Goal: Information Seeking & Learning: Learn about a topic

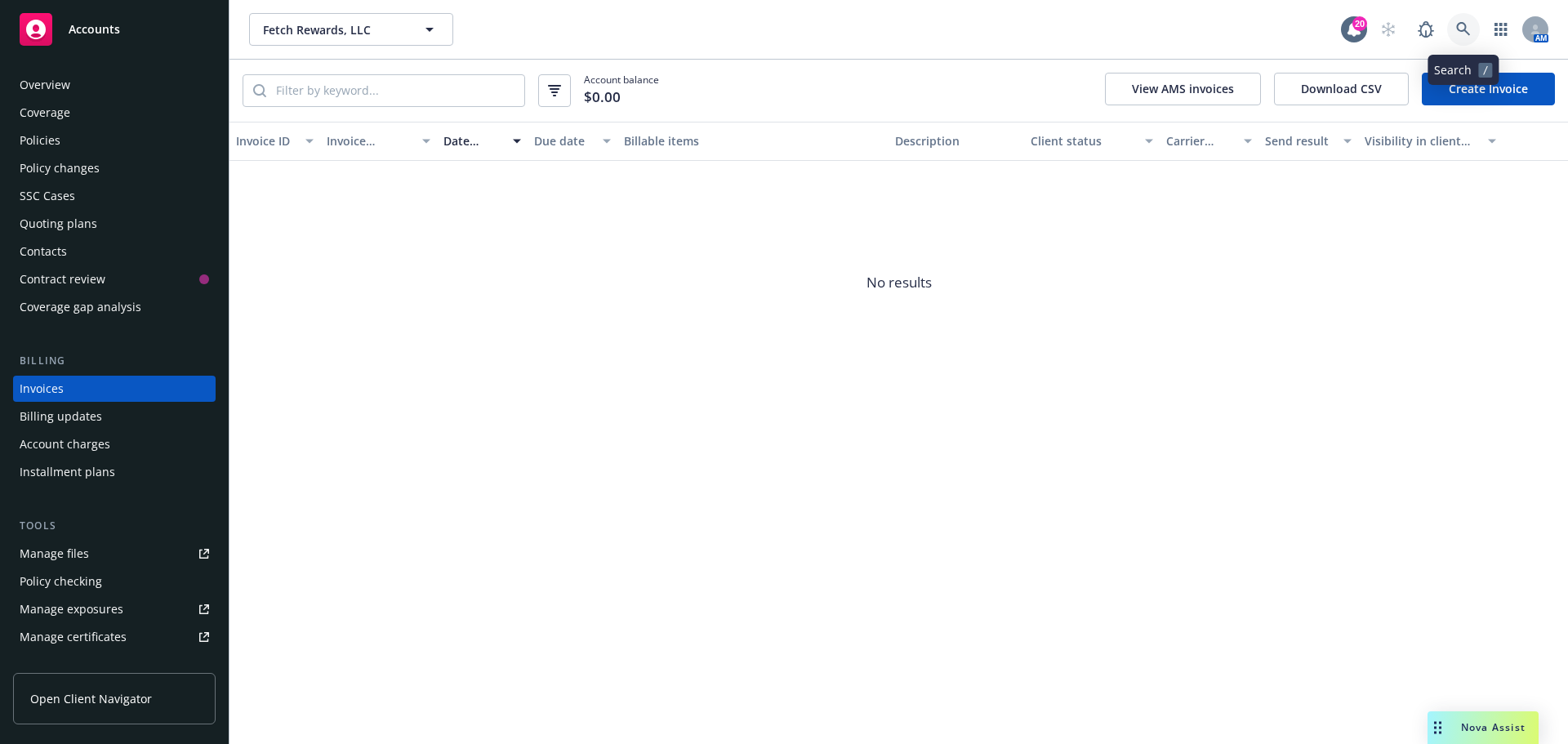
click at [1463, 27] on icon at bounding box center [1463, 28] width 15 height 15
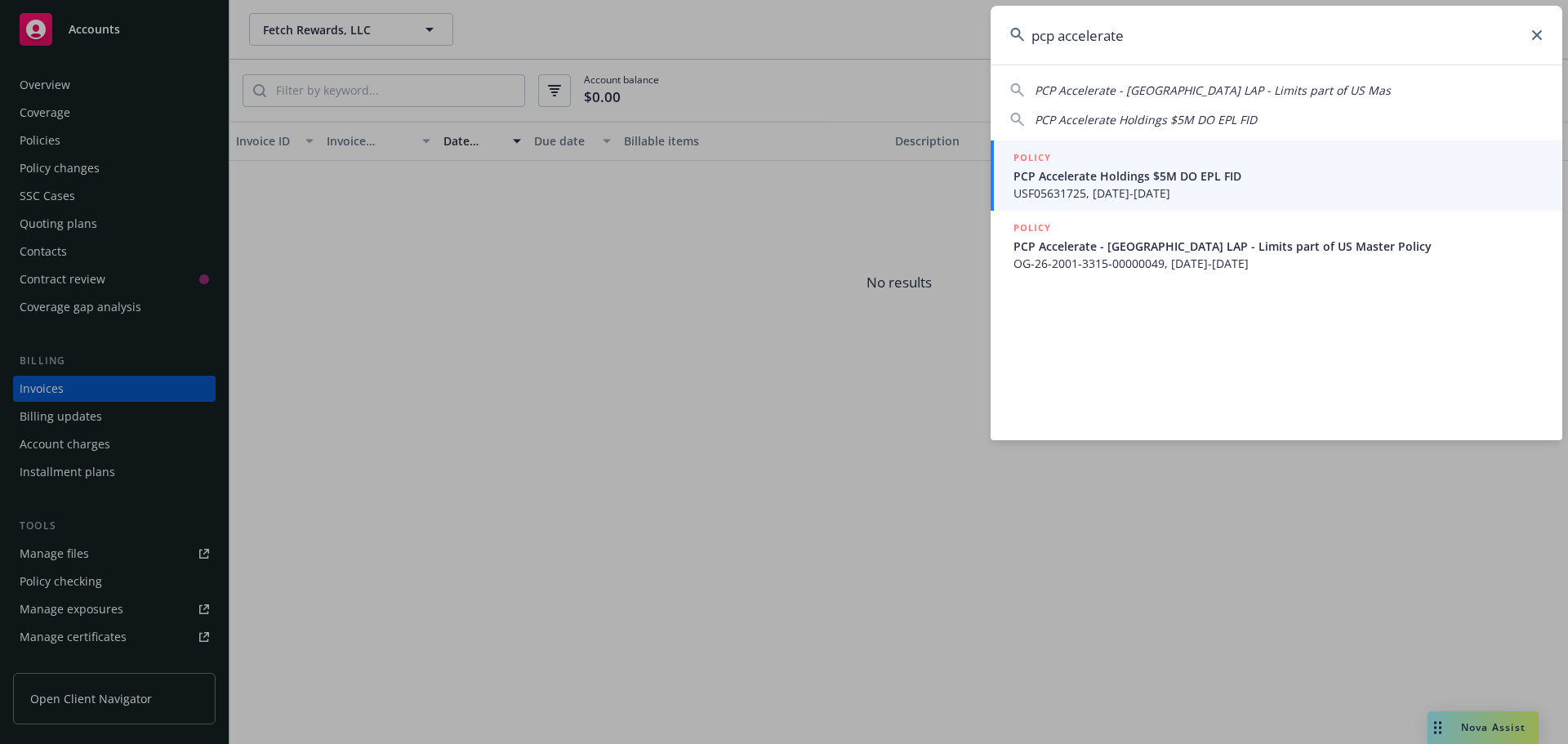
type input "pcp accelerate"
click at [1070, 177] on span "PCP Accelerate Holdings $5M DO EPL FID" at bounding box center [1278, 176] width 529 height 17
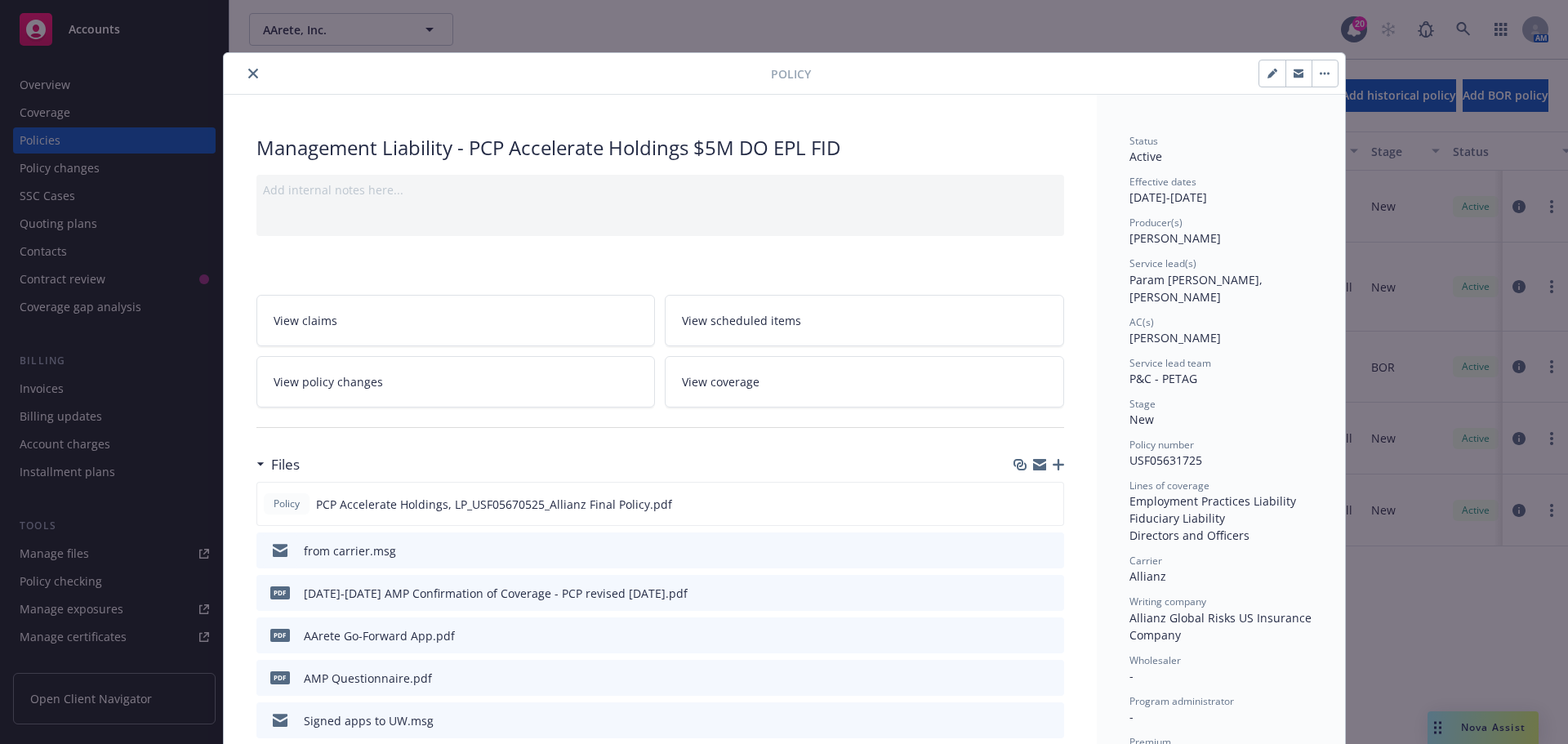
click at [56, 89] on div "Policy Management Liability - PCP Accelerate Holdings $5M DO EPL FID Add intern…" at bounding box center [784, 372] width 1568 height 744
click at [248, 74] on icon "close" at bounding box center [253, 74] width 10 height 10
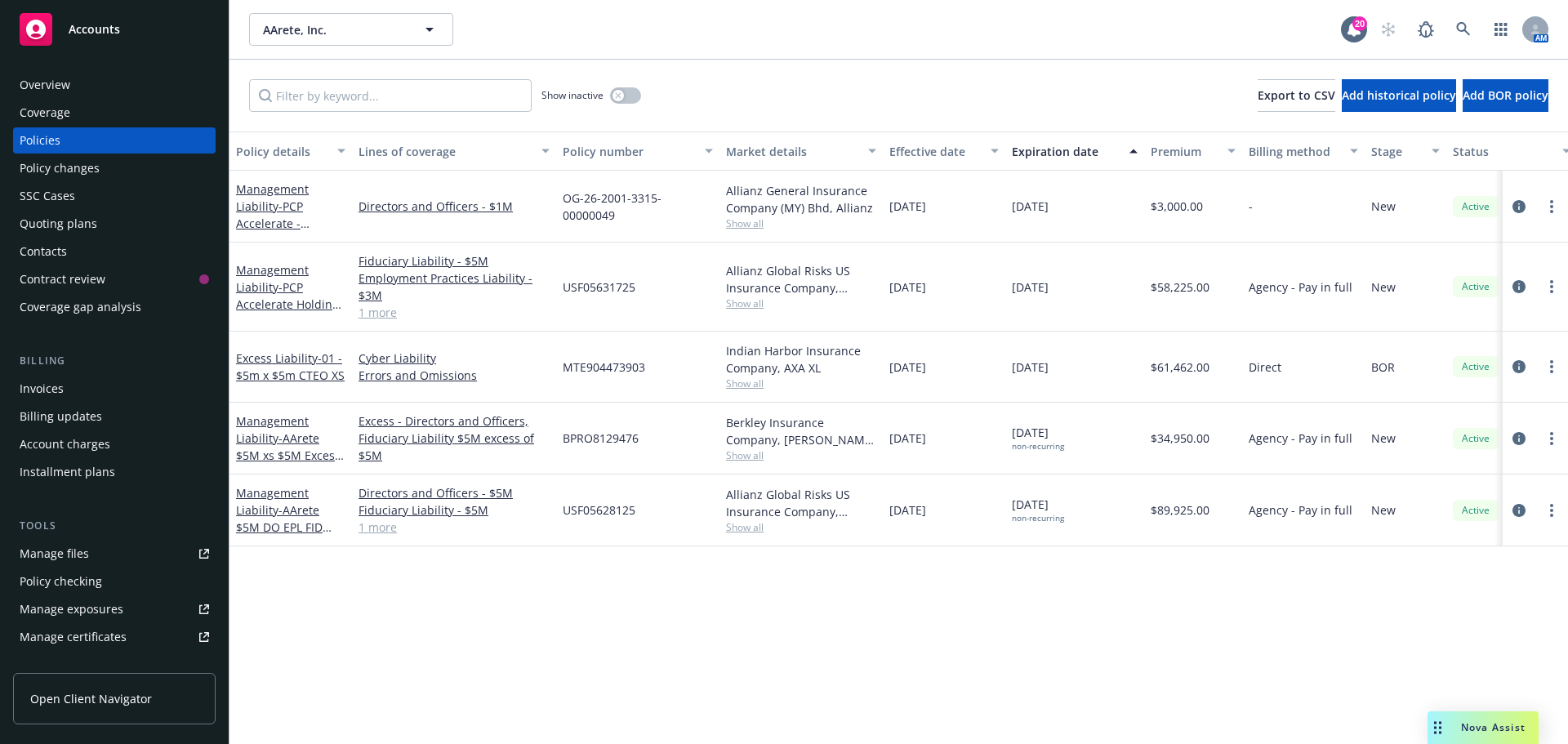
click at [67, 83] on div "Overview" at bounding box center [45, 84] width 51 height 27
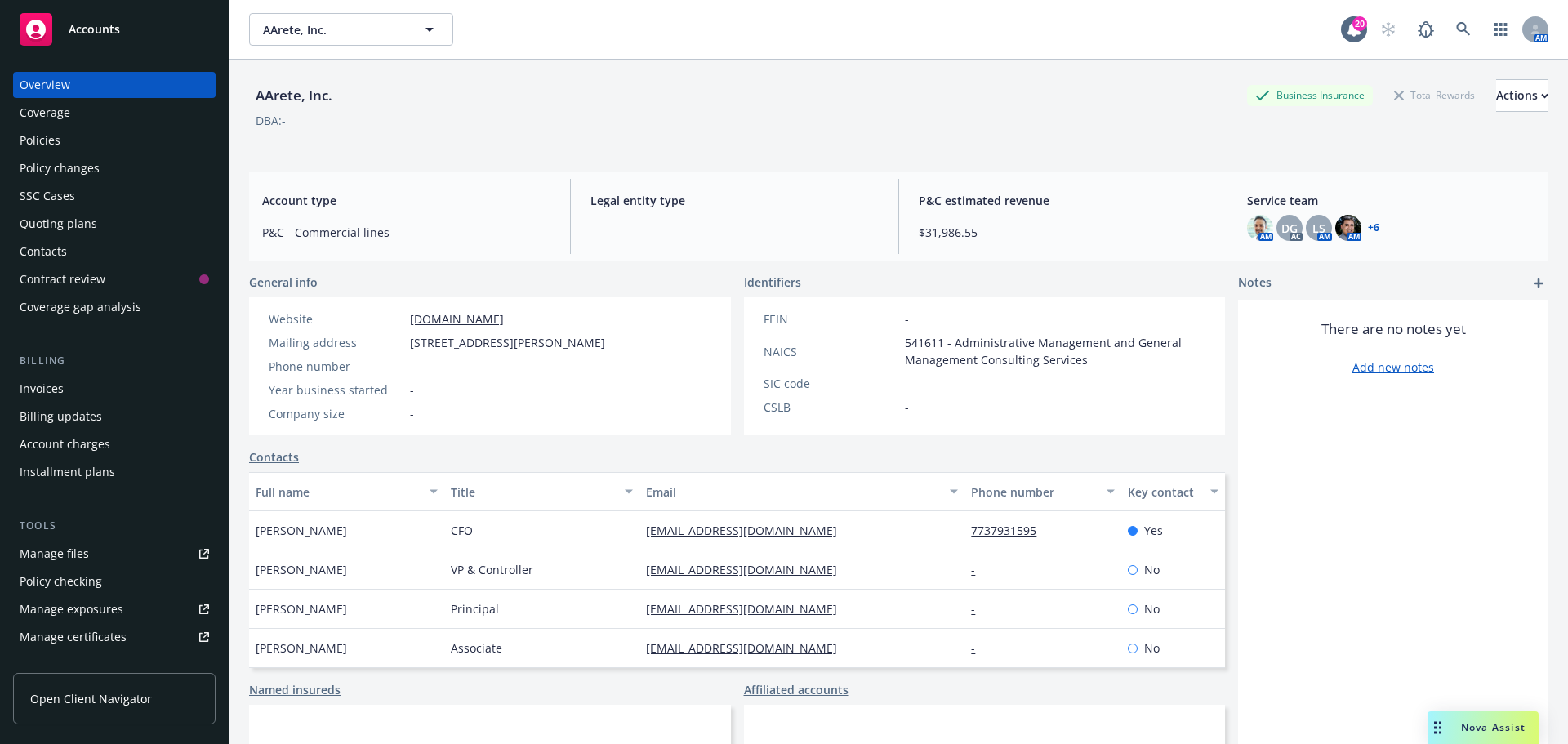
click at [1368, 229] on link "+ 6" at bounding box center [1374, 228] width 12 height 10
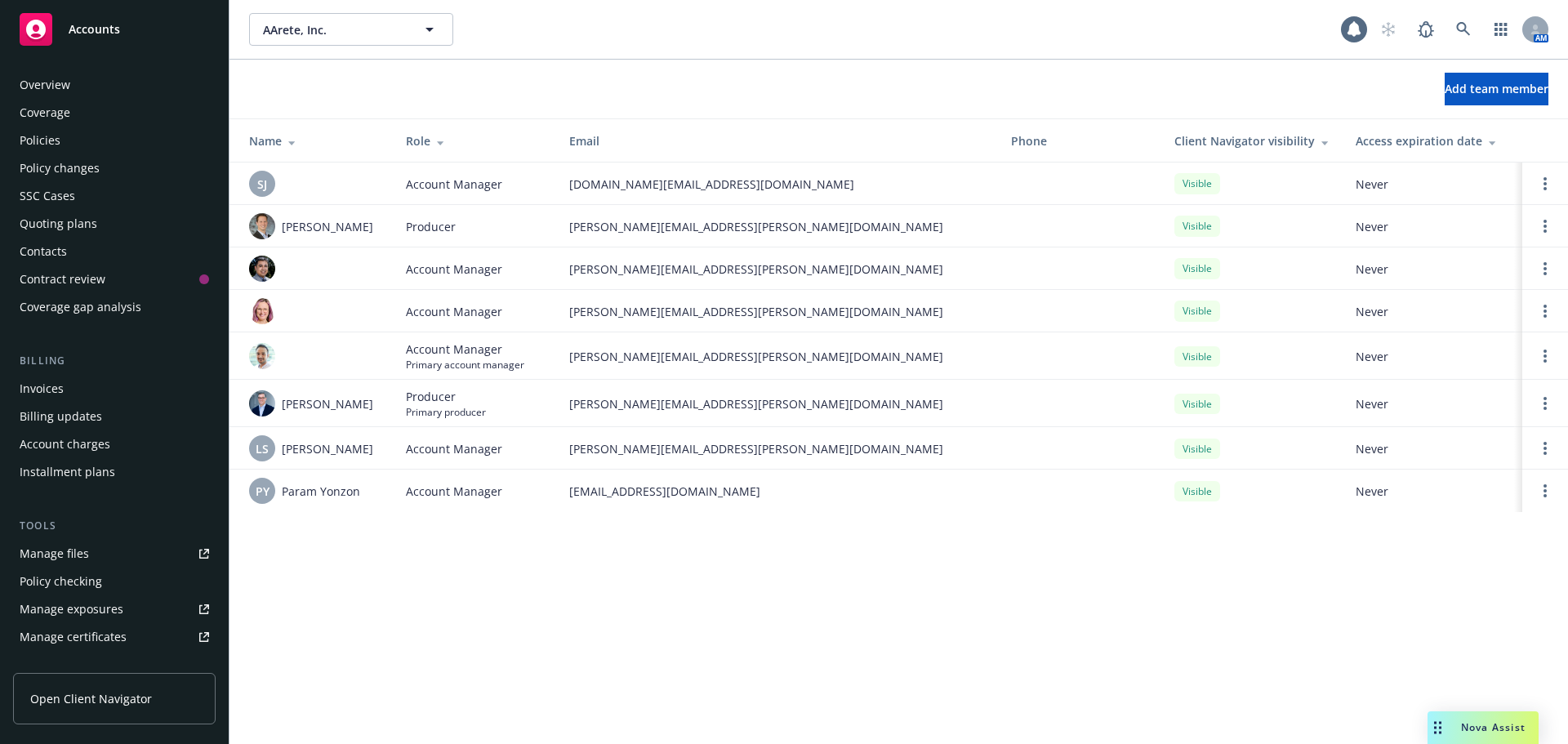
scroll to position [347, 0]
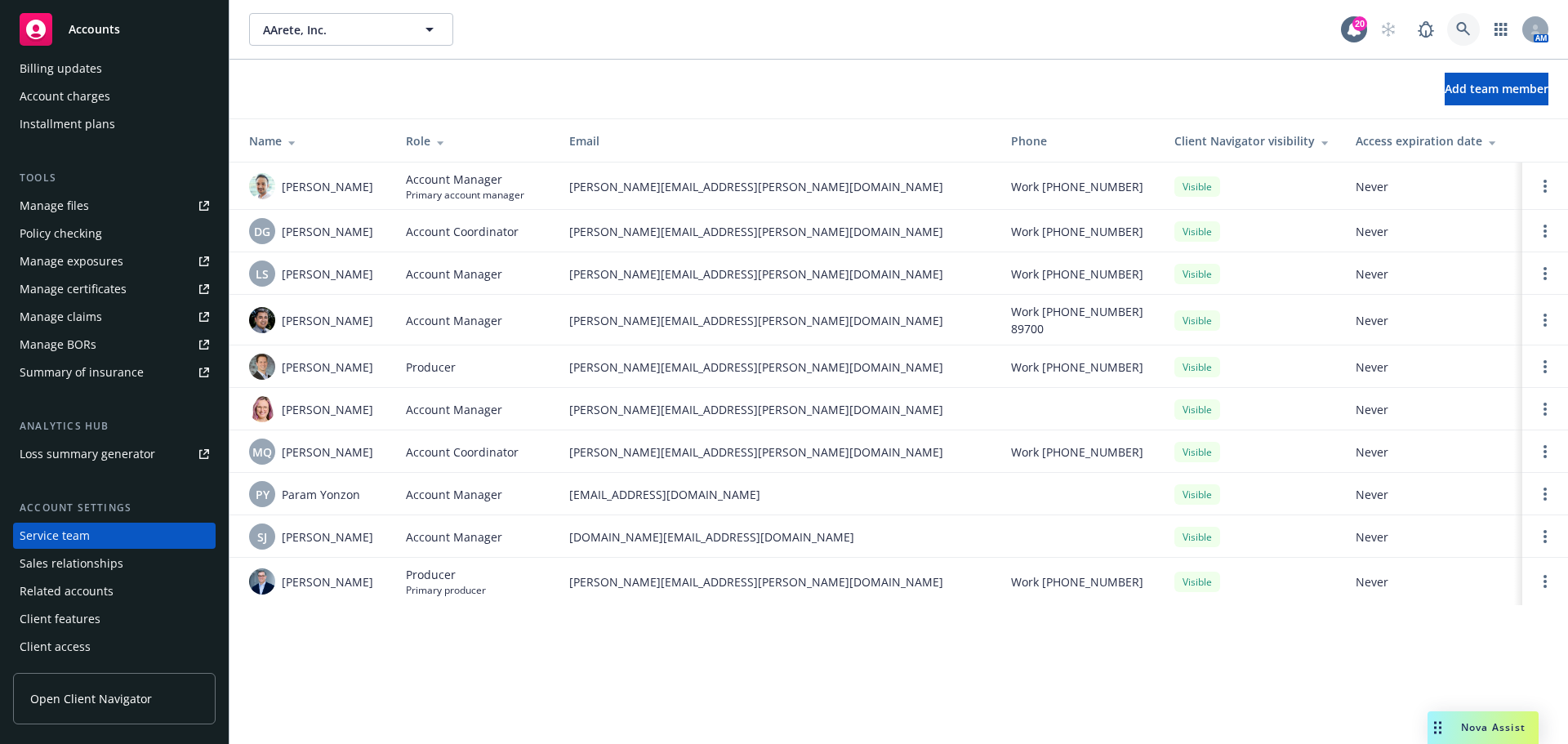
click at [1460, 29] on icon at bounding box center [1463, 28] width 15 height 15
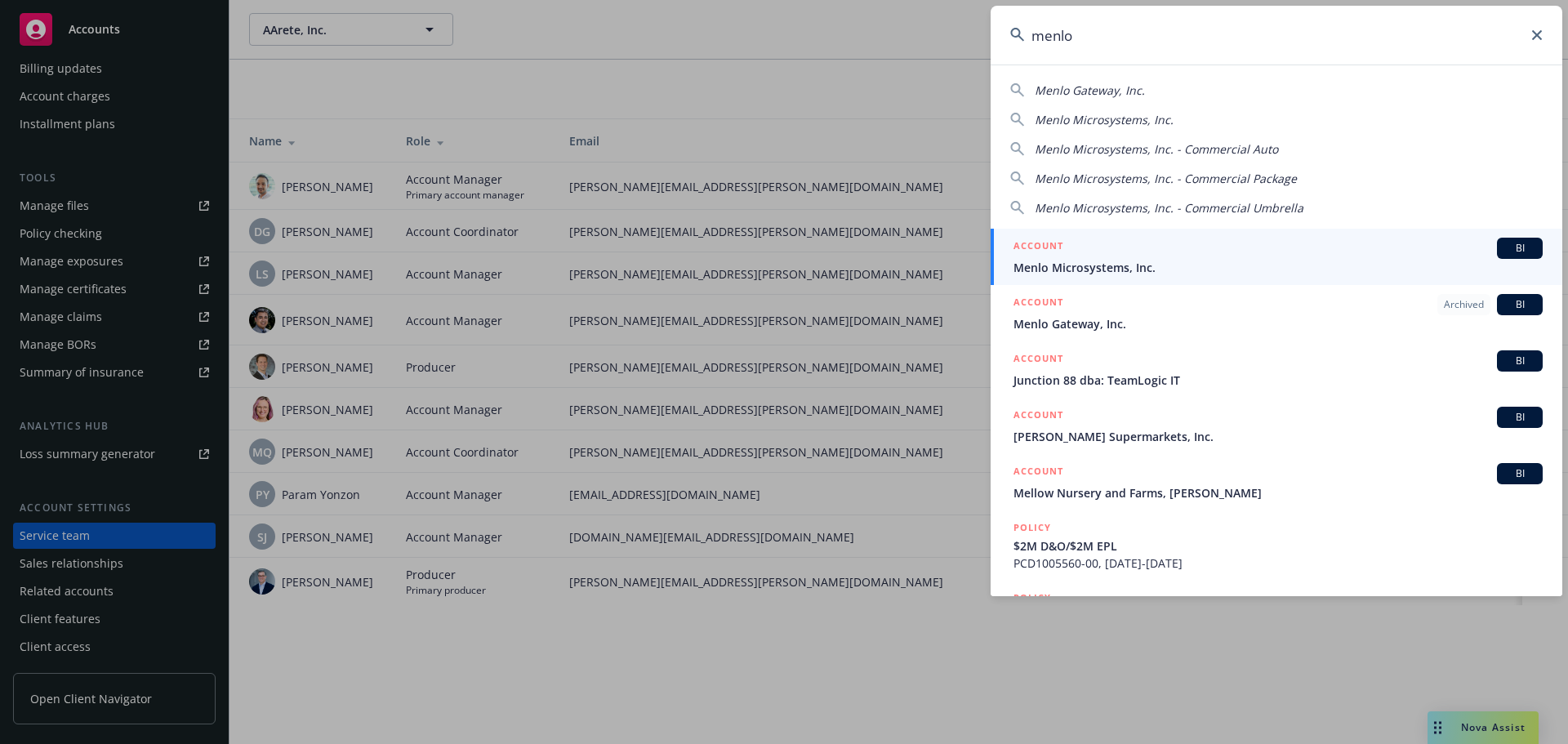
type input "menlo"
click at [1511, 250] on span "BI" at bounding box center [1519, 247] width 32 height 15
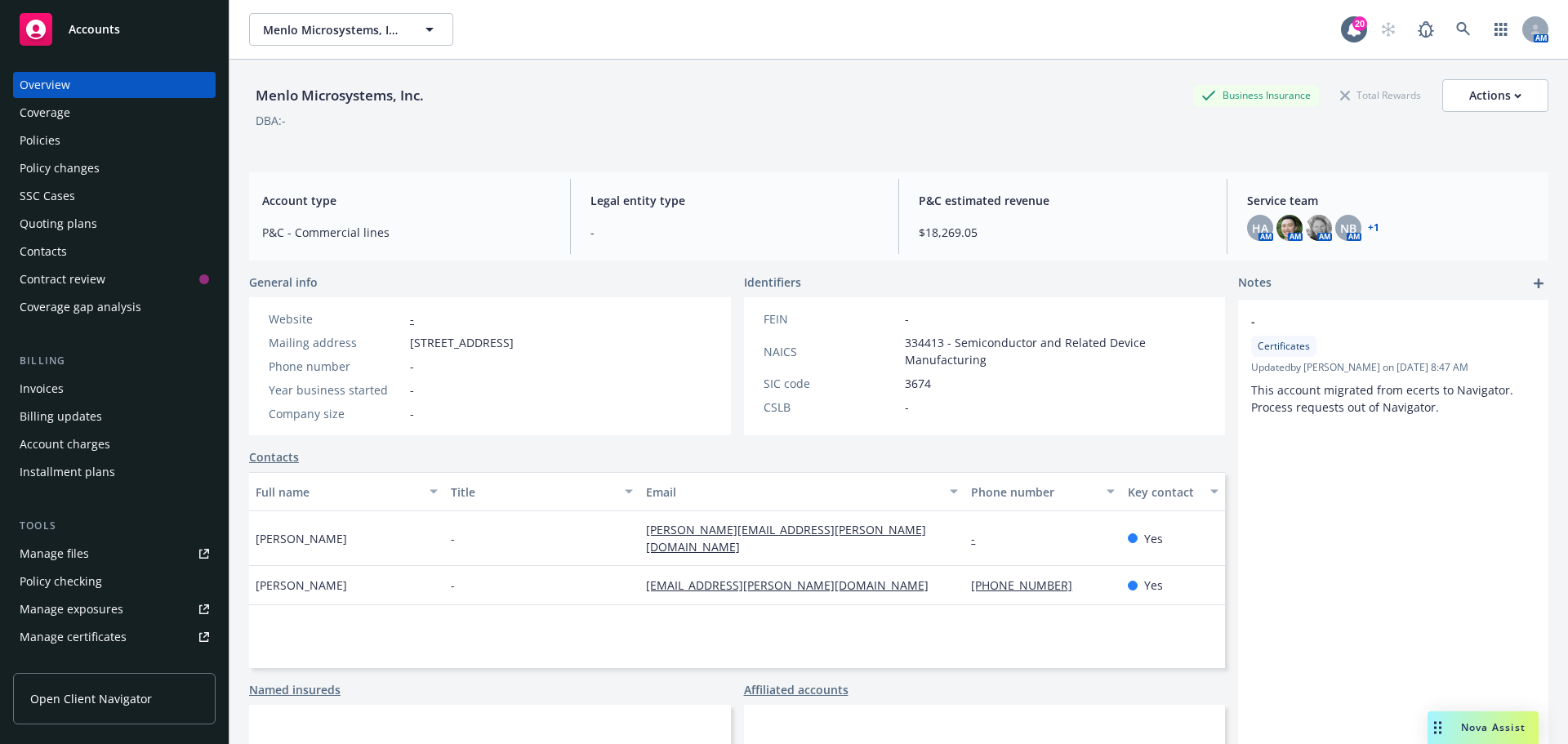
click at [36, 138] on div "Policies" at bounding box center [40, 140] width 41 height 27
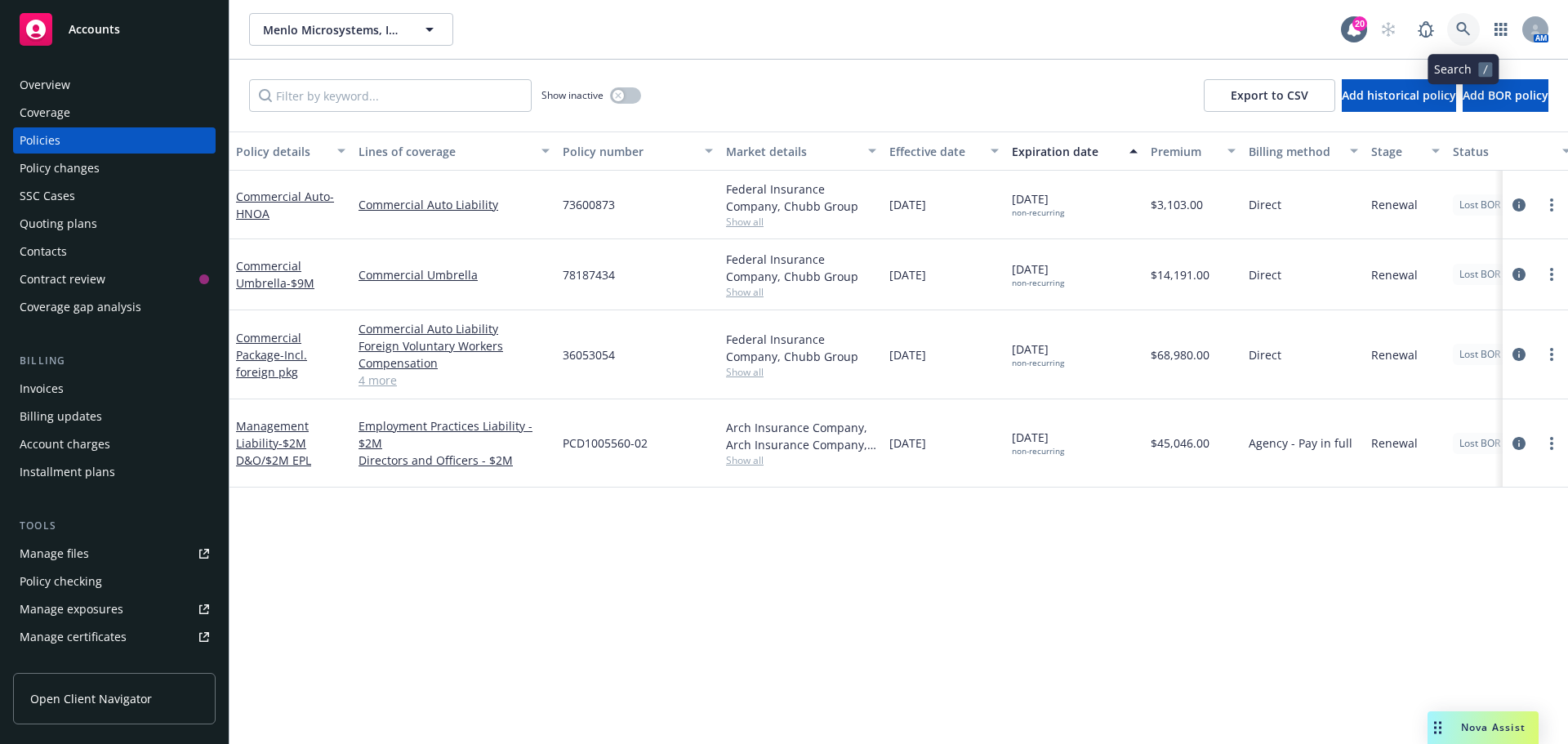
click at [1463, 24] on icon at bounding box center [1463, 28] width 14 height 14
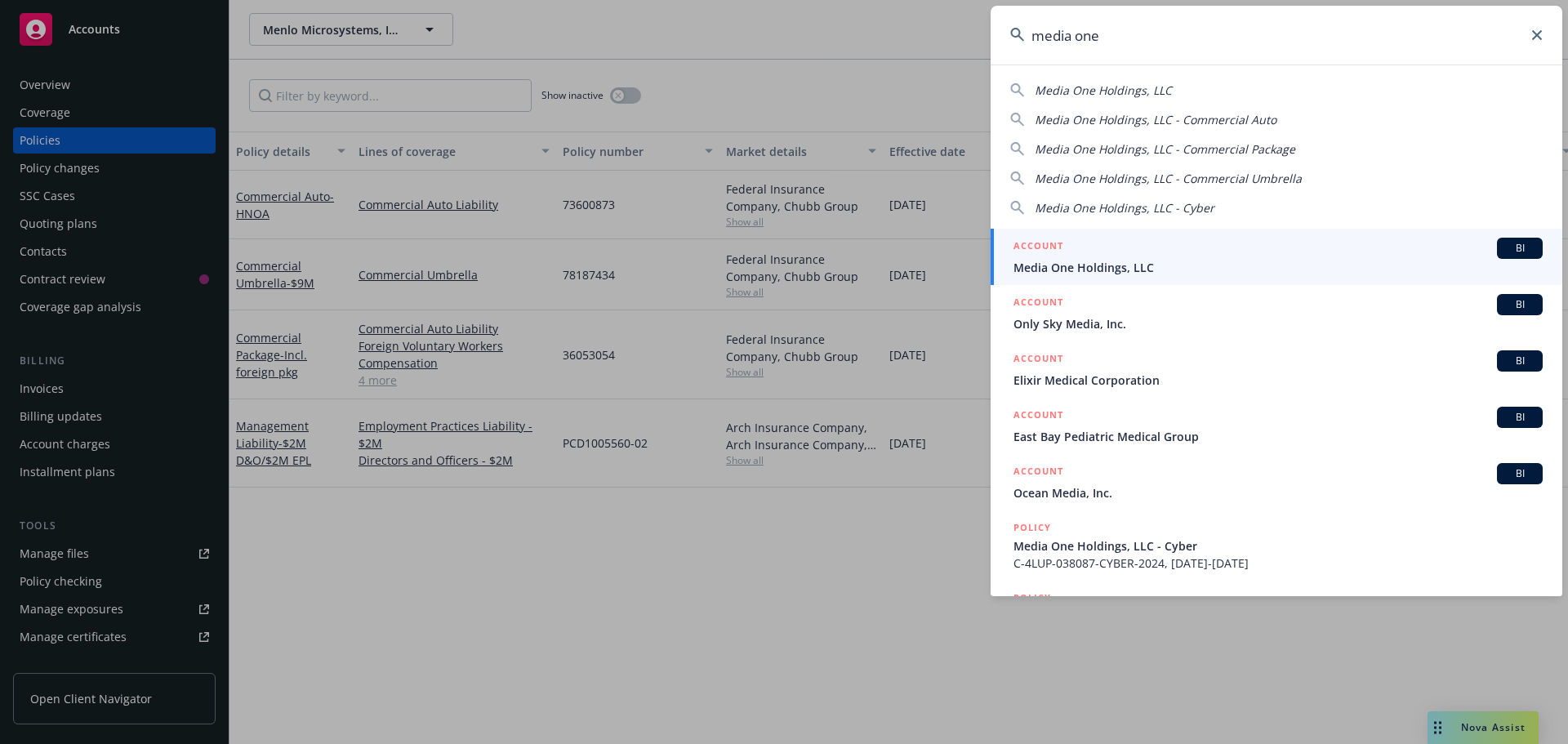
type input "media one"
click at [1503, 245] on span "BI" at bounding box center [1519, 247] width 32 height 15
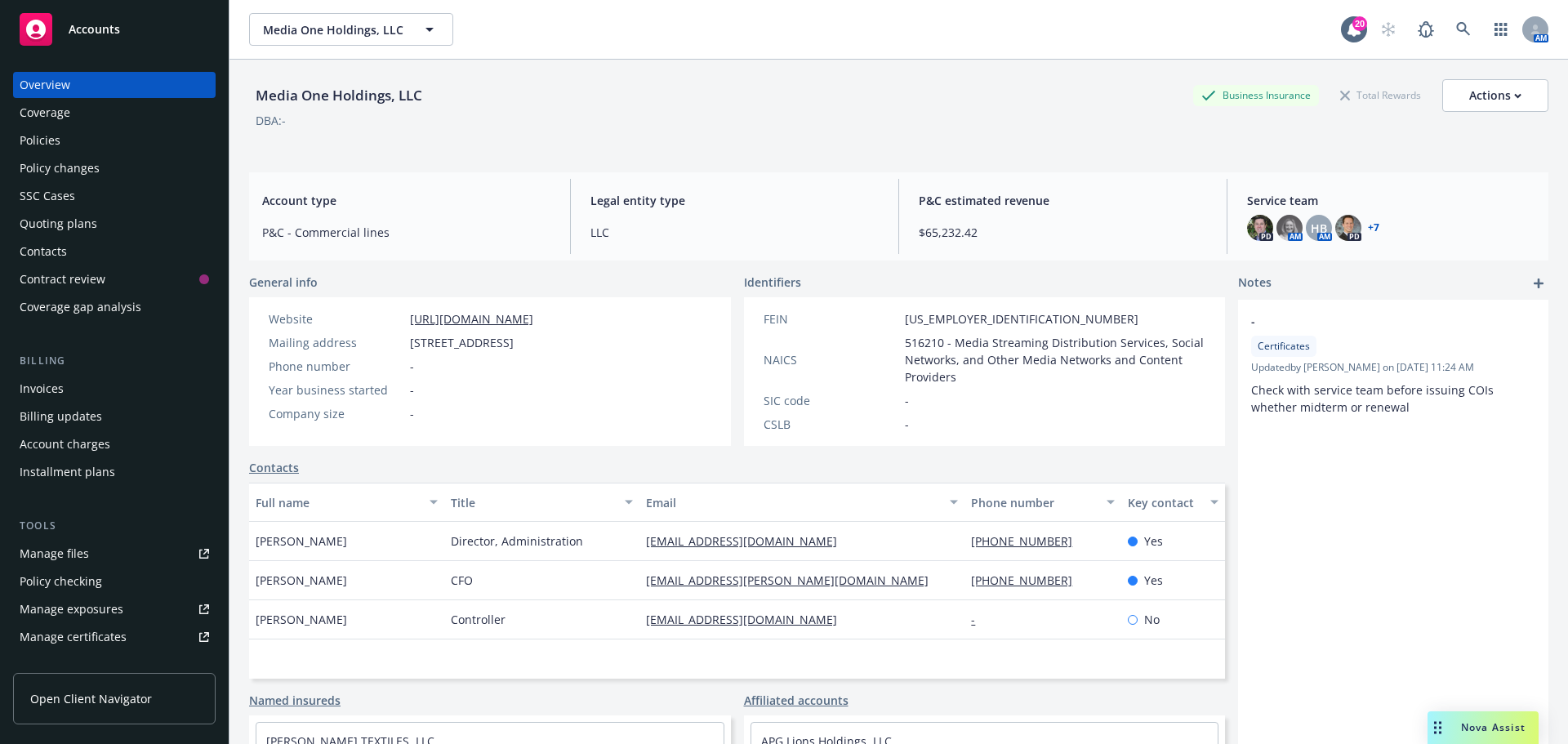
click at [1369, 225] on link "+ 7" at bounding box center [1374, 228] width 12 height 10
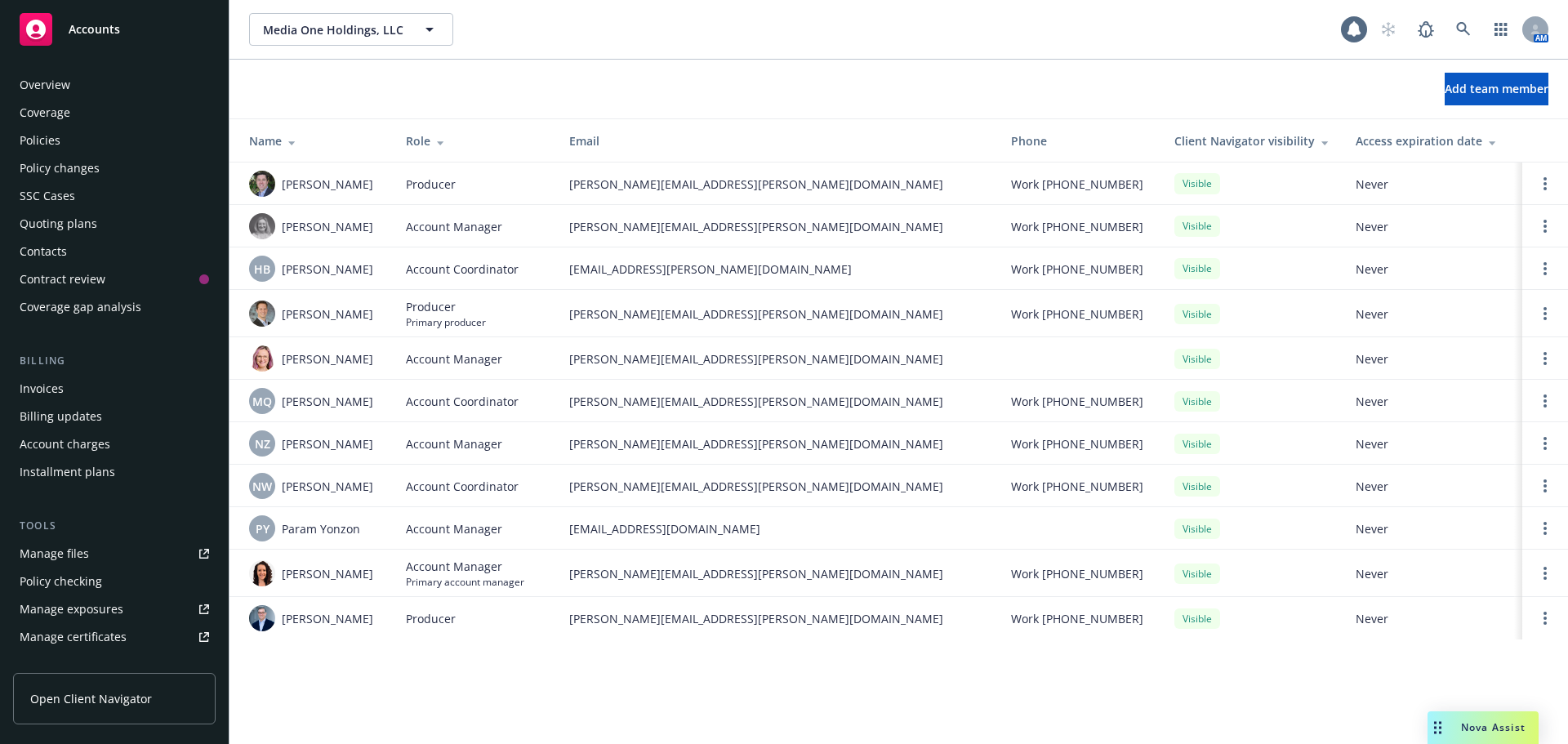
scroll to position [347, 0]
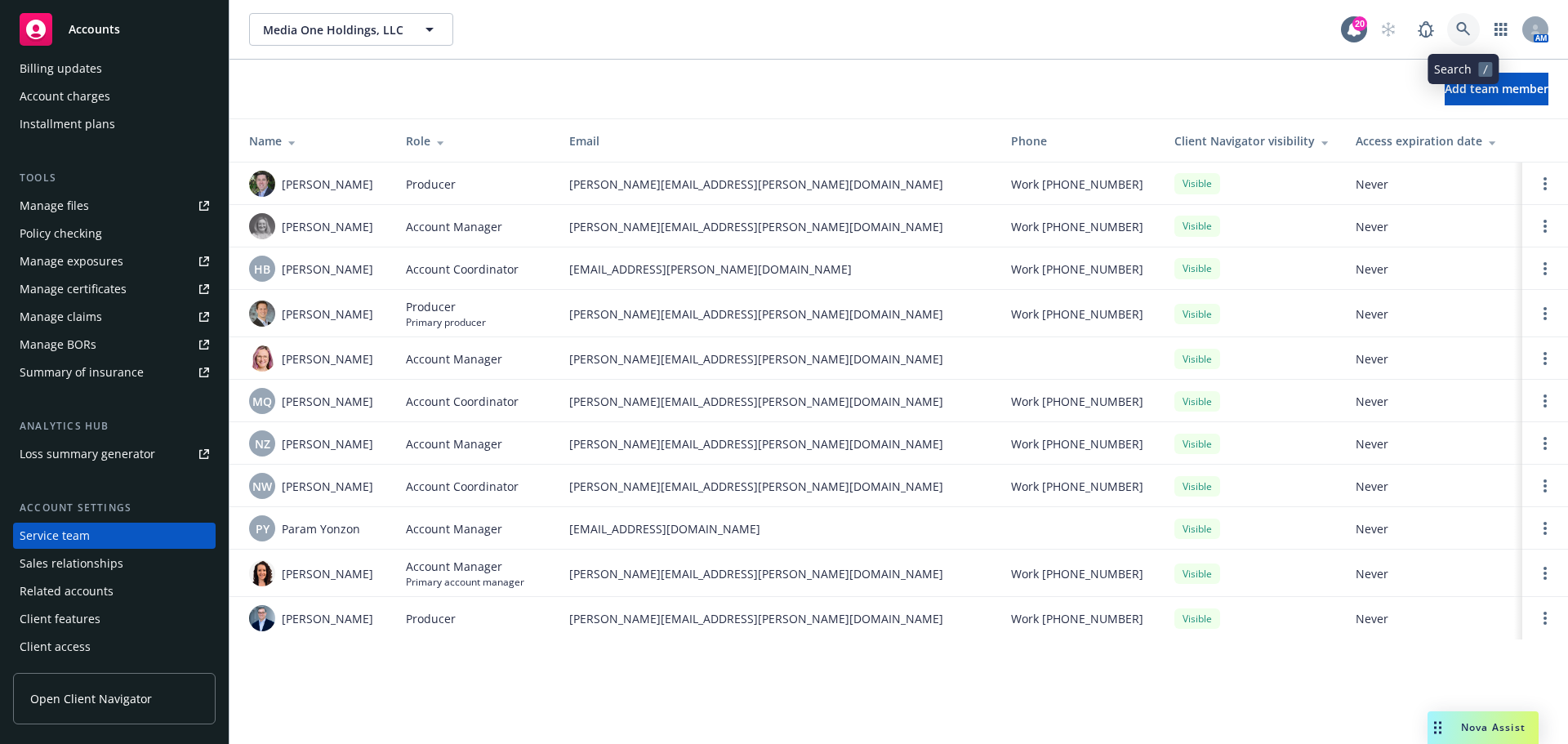
click at [1464, 29] on icon at bounding box center [1463, 28] width 14 height 14
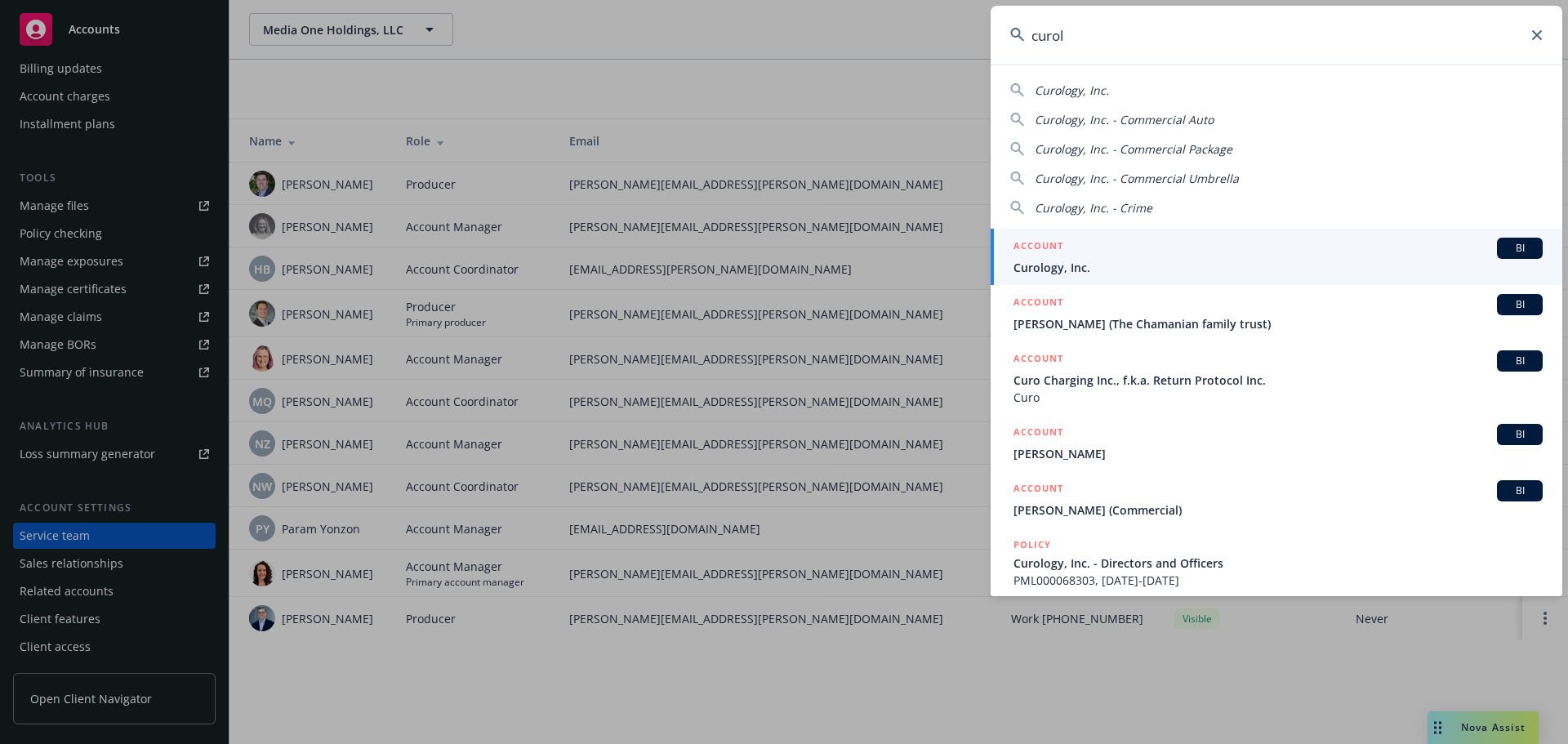
type input "curol"
click at [1509, 240] on div "BI" at bounding box center [1519, 248] width 46 height 22
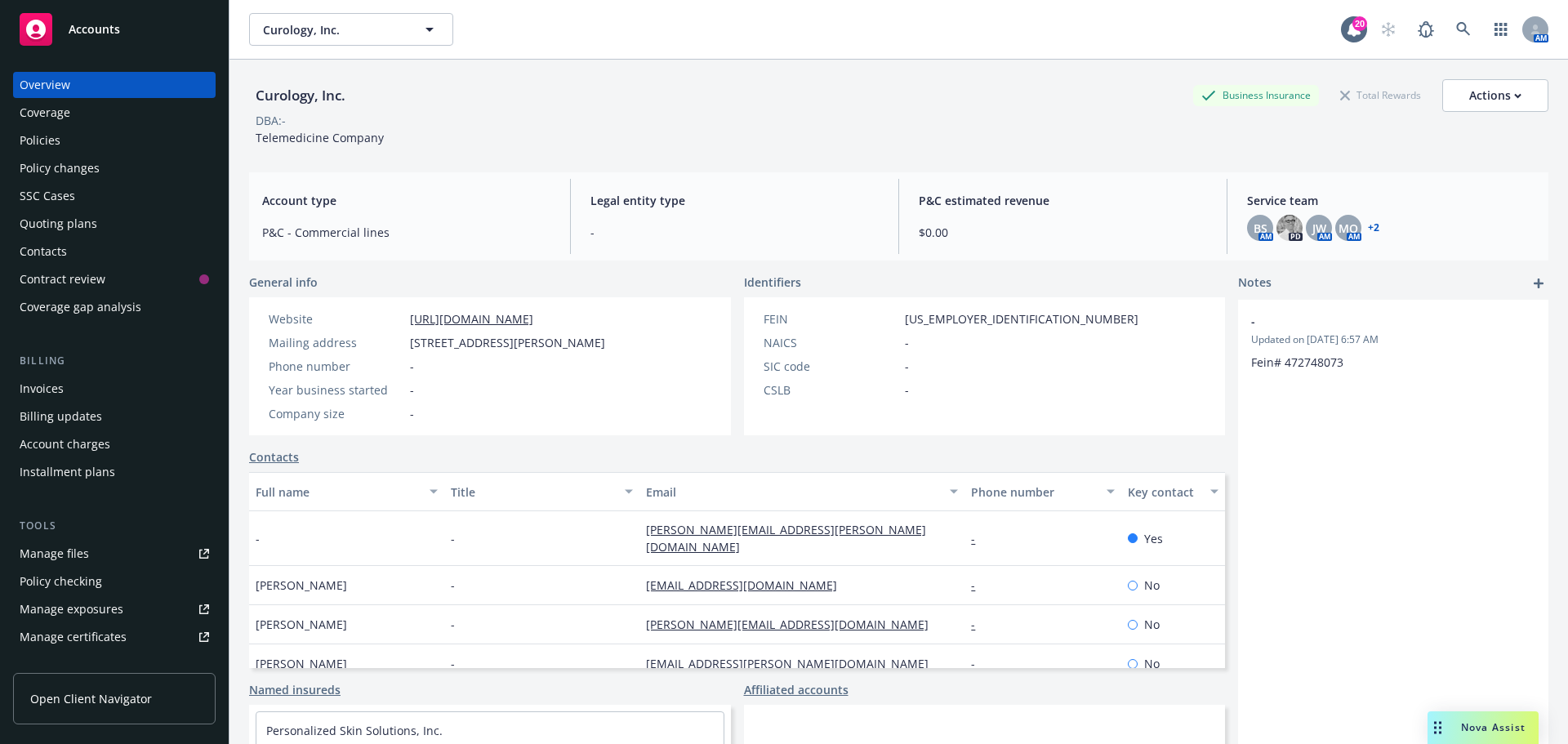
click at [74, 143] on div "Policies" at bounding box center [114, 140] width 189 height 27
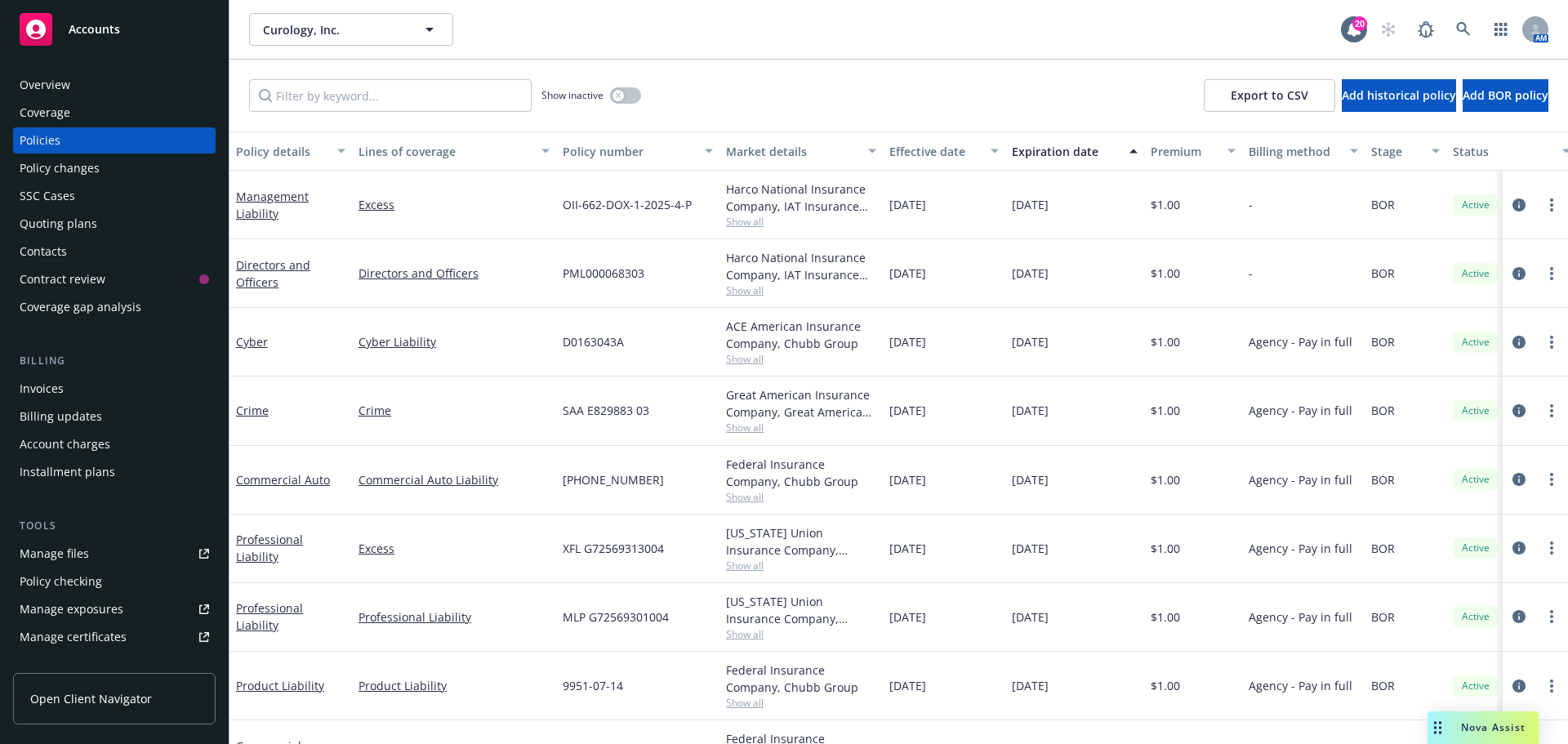
click at [31, 86] on div "Overview" at bounding box center [45, 84] width 51 height 27
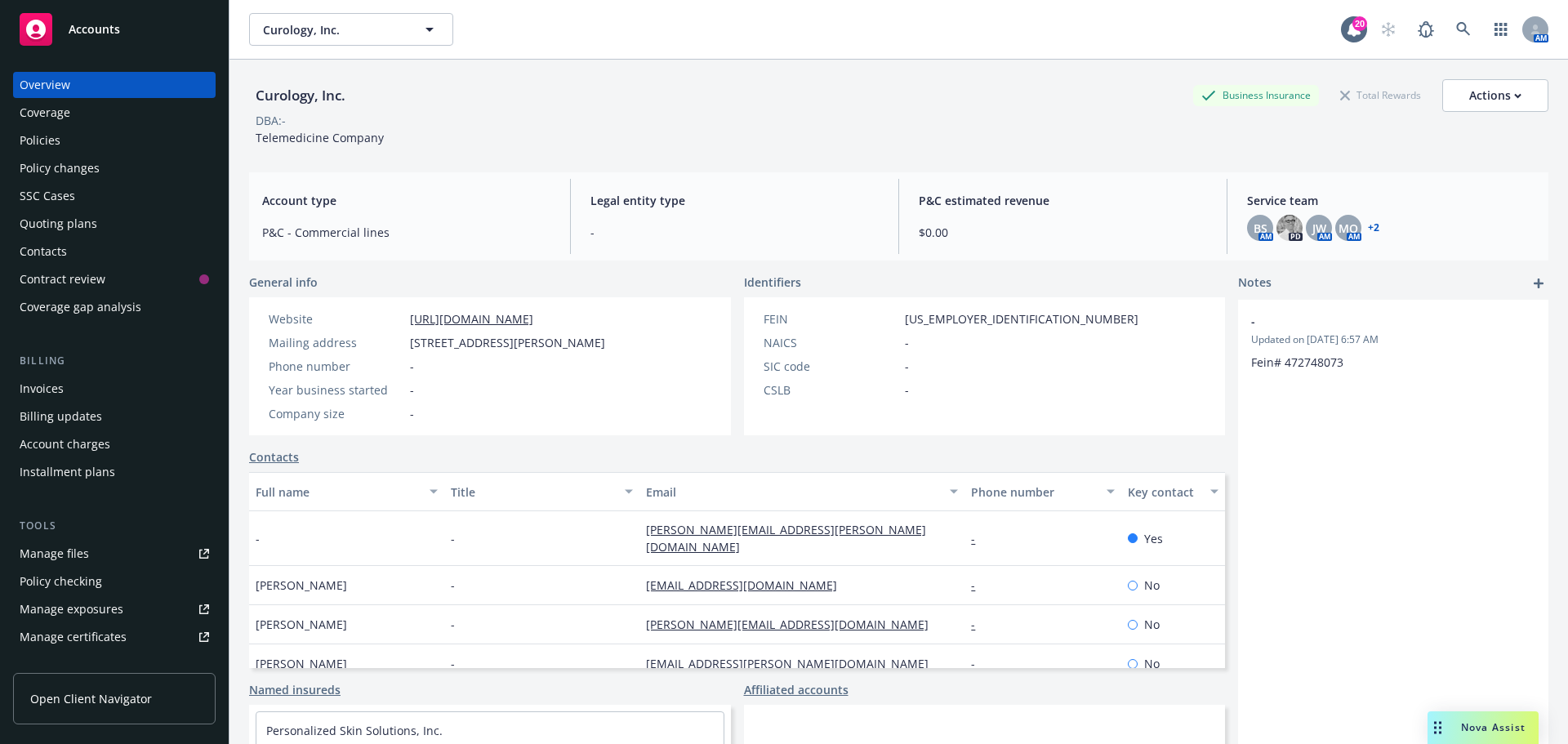
click at [1368, 226] on link "+ 2" at bounding box center [1374, 228] width 12 height 10
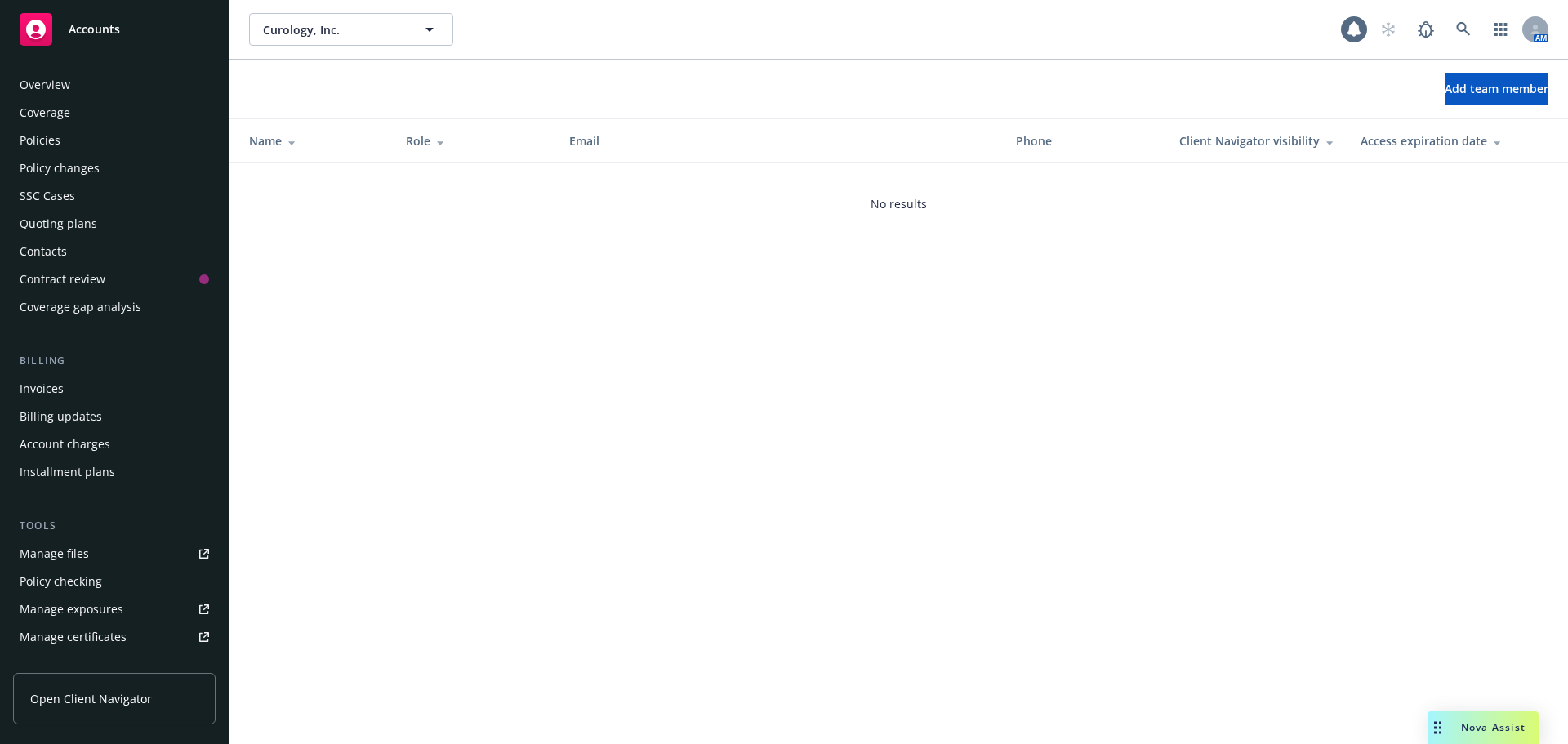
scroll to position [347, 0]
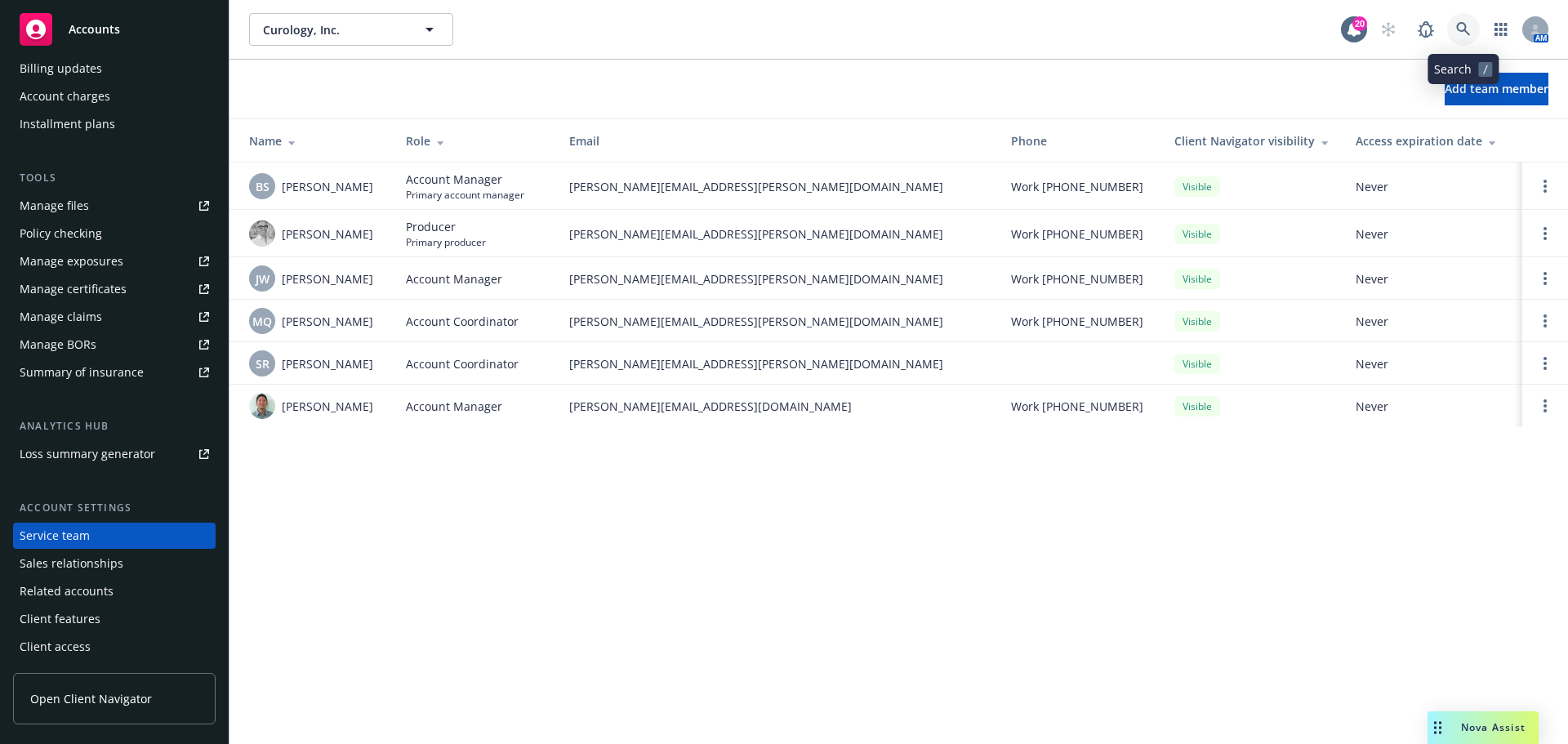
click at [1456, 27] on icon at bounding box center [1463, 28] width 15 height 15
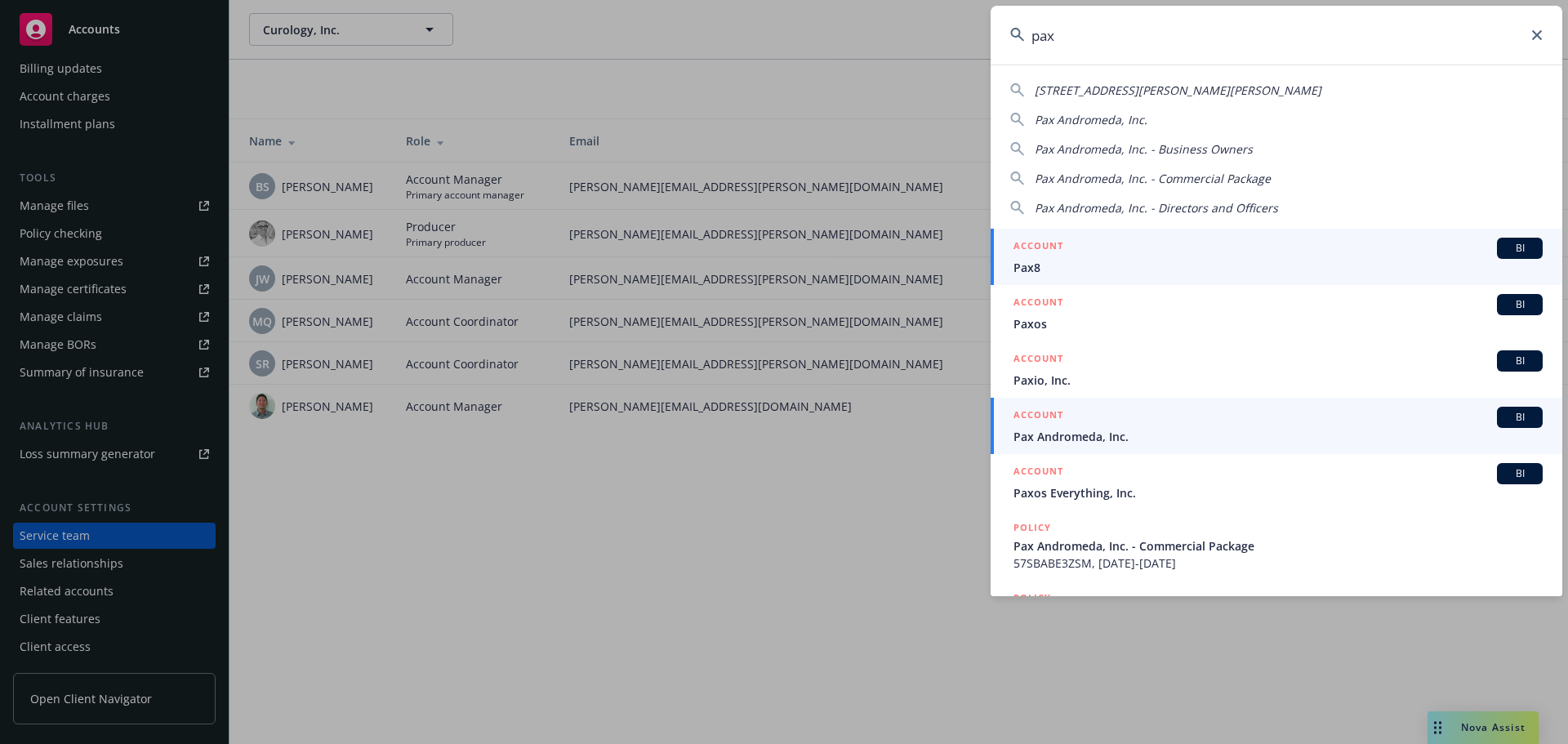
type input "pax"
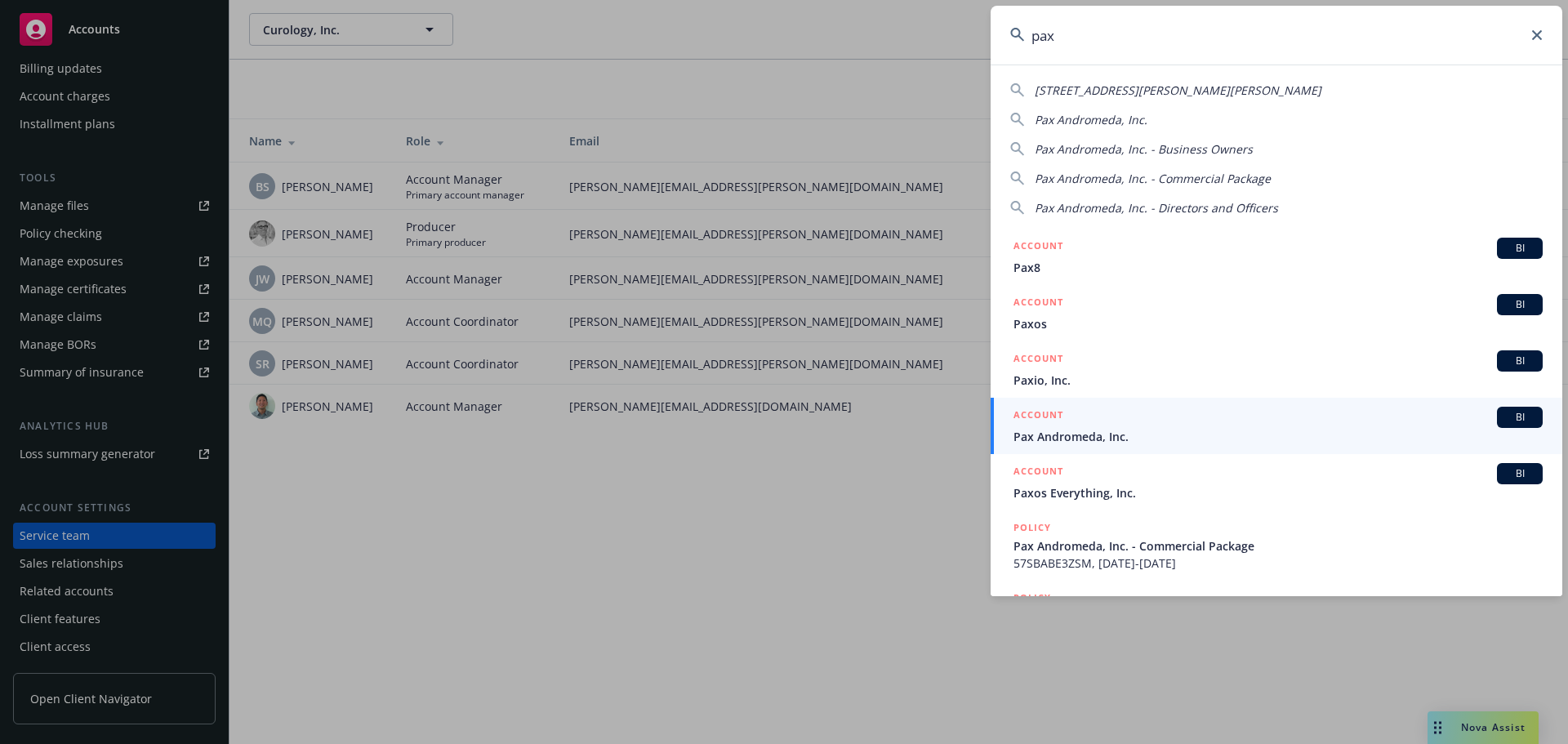
click at [1518, 417] on span "BI" at bounding box center [1519, 417] width 32 height 15
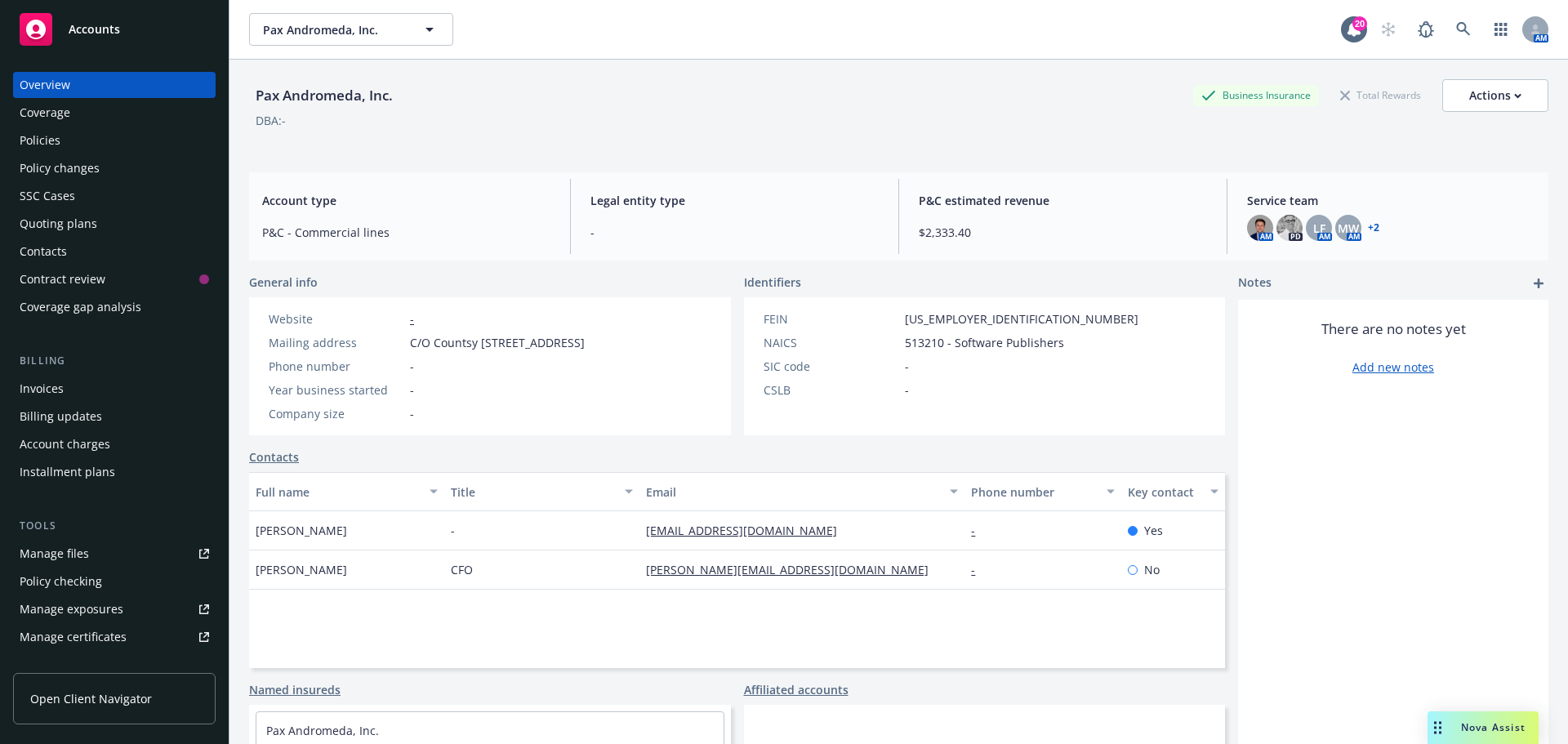
click at [1368, 228] on link "+ 2" at bounding box center [1374, 228] width 12 height 10
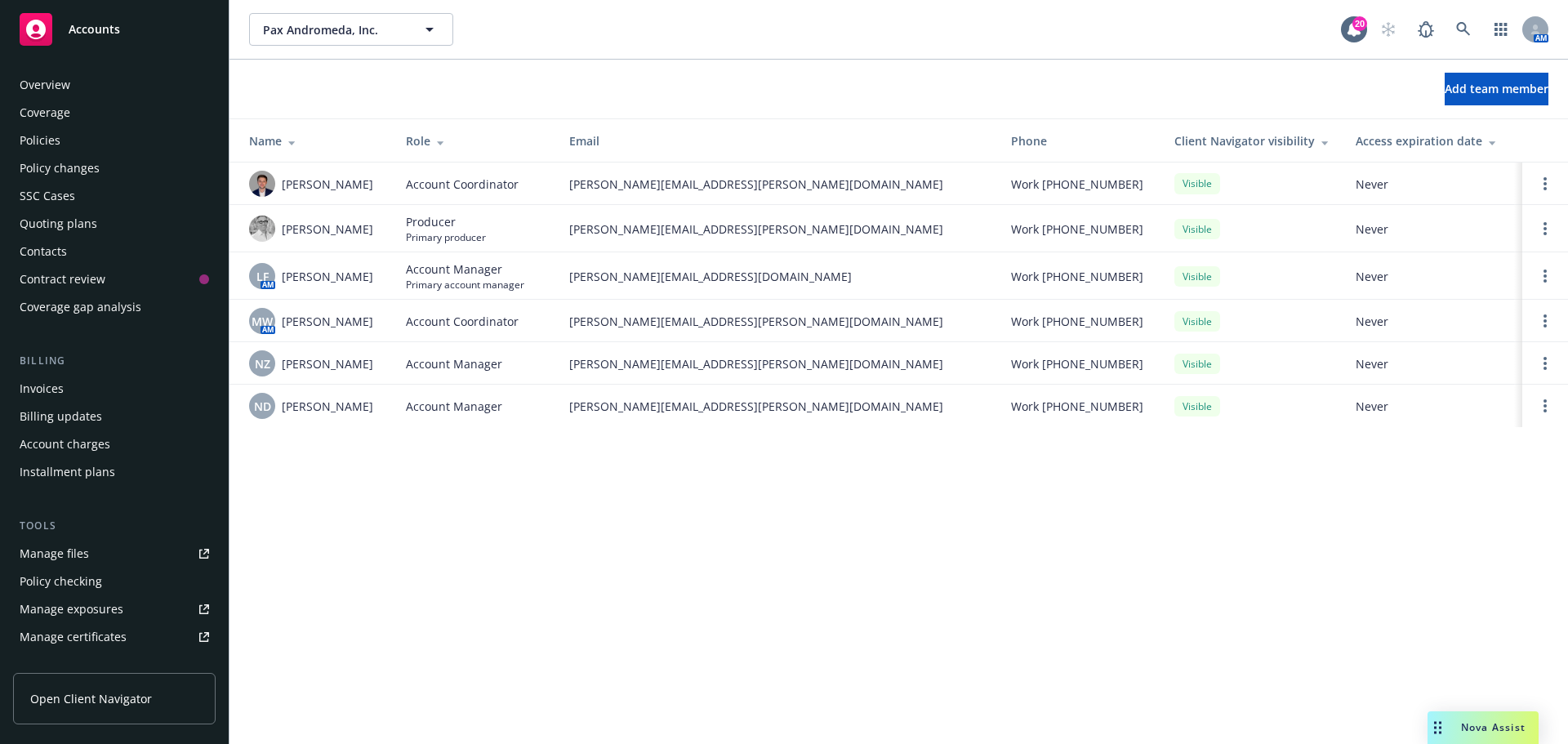
click at [44, 133] on div "Policies" at bounding box center [40, 140] width 41 height 27
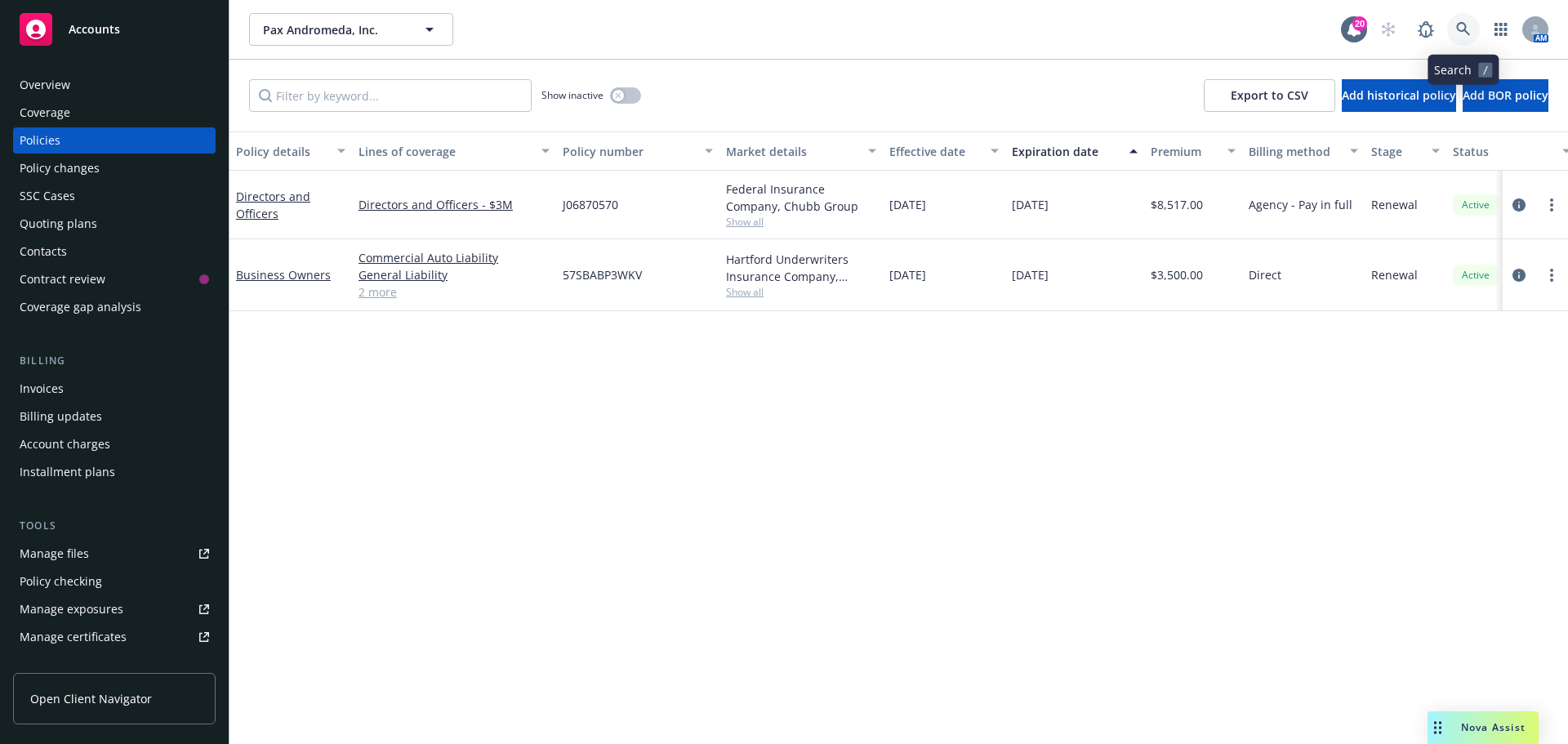
click at [1461, 28] on icon at bounding box center [1463, 28] width 15 height 15
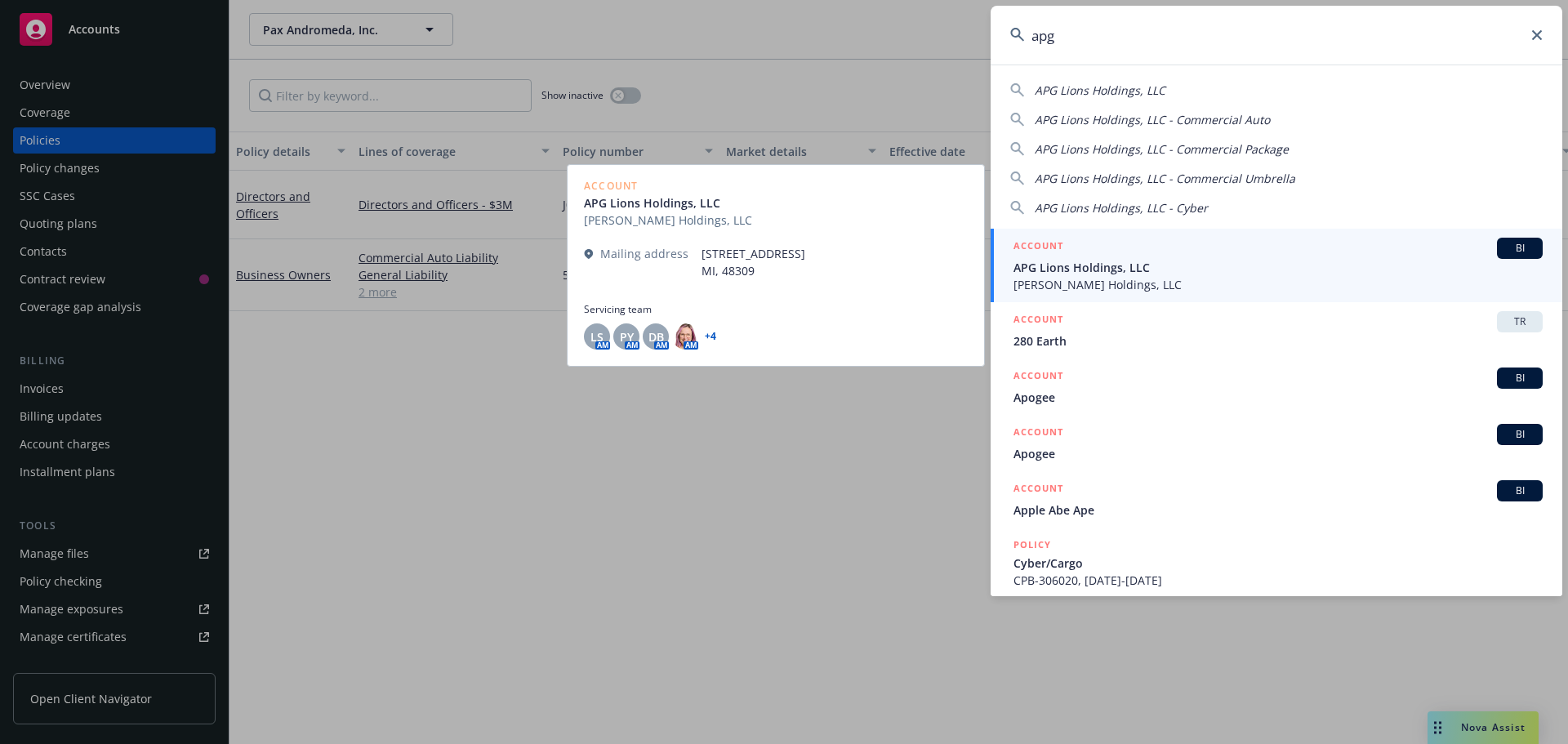
type input "apg"
click at [1503, 252] on span "BI" at bounding box center [1519, 247] width 32 height 15
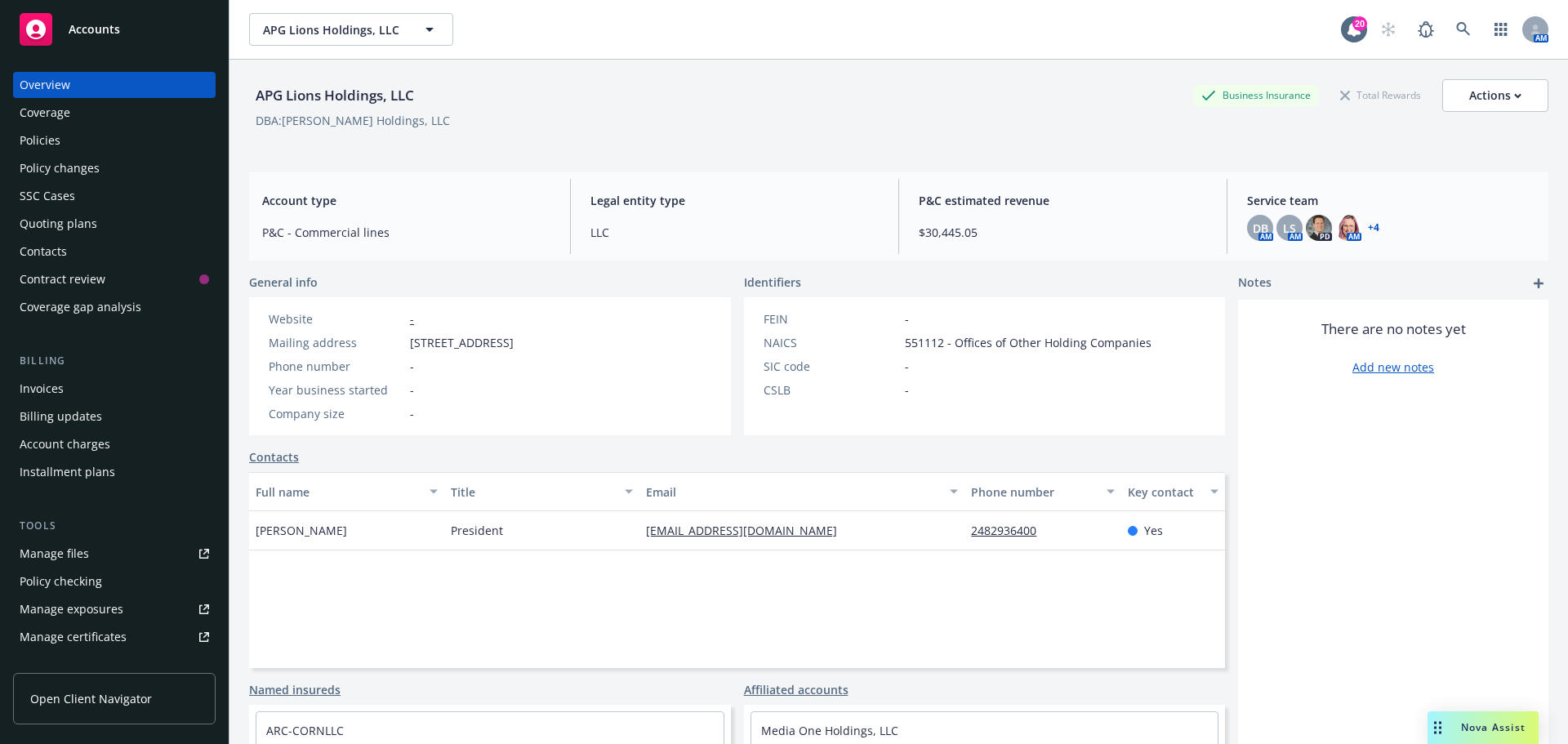
click at [1368, 229] on link "+ 4" at bounding box center [1374, 228] width 12 height 10
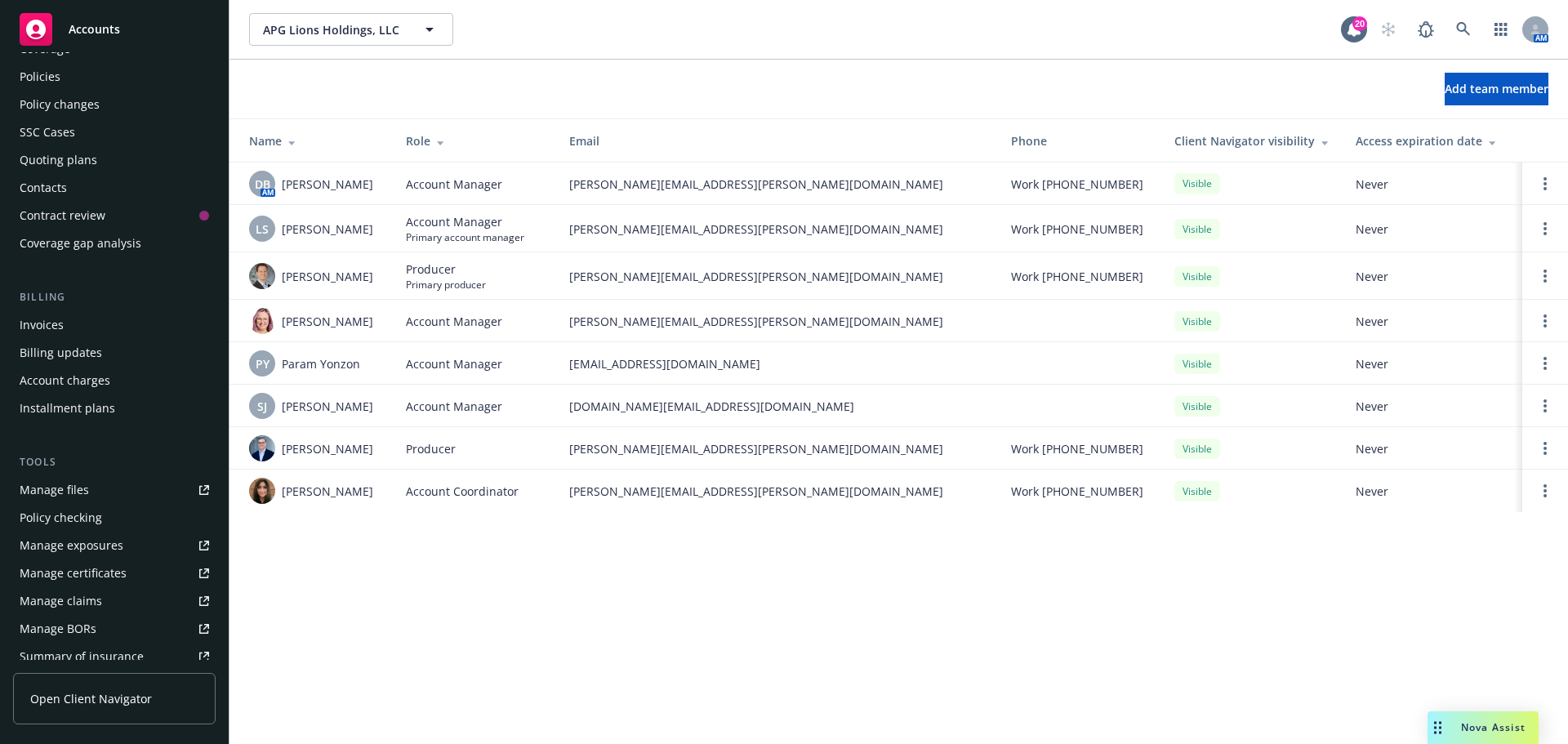
scroll to position [22, 0]
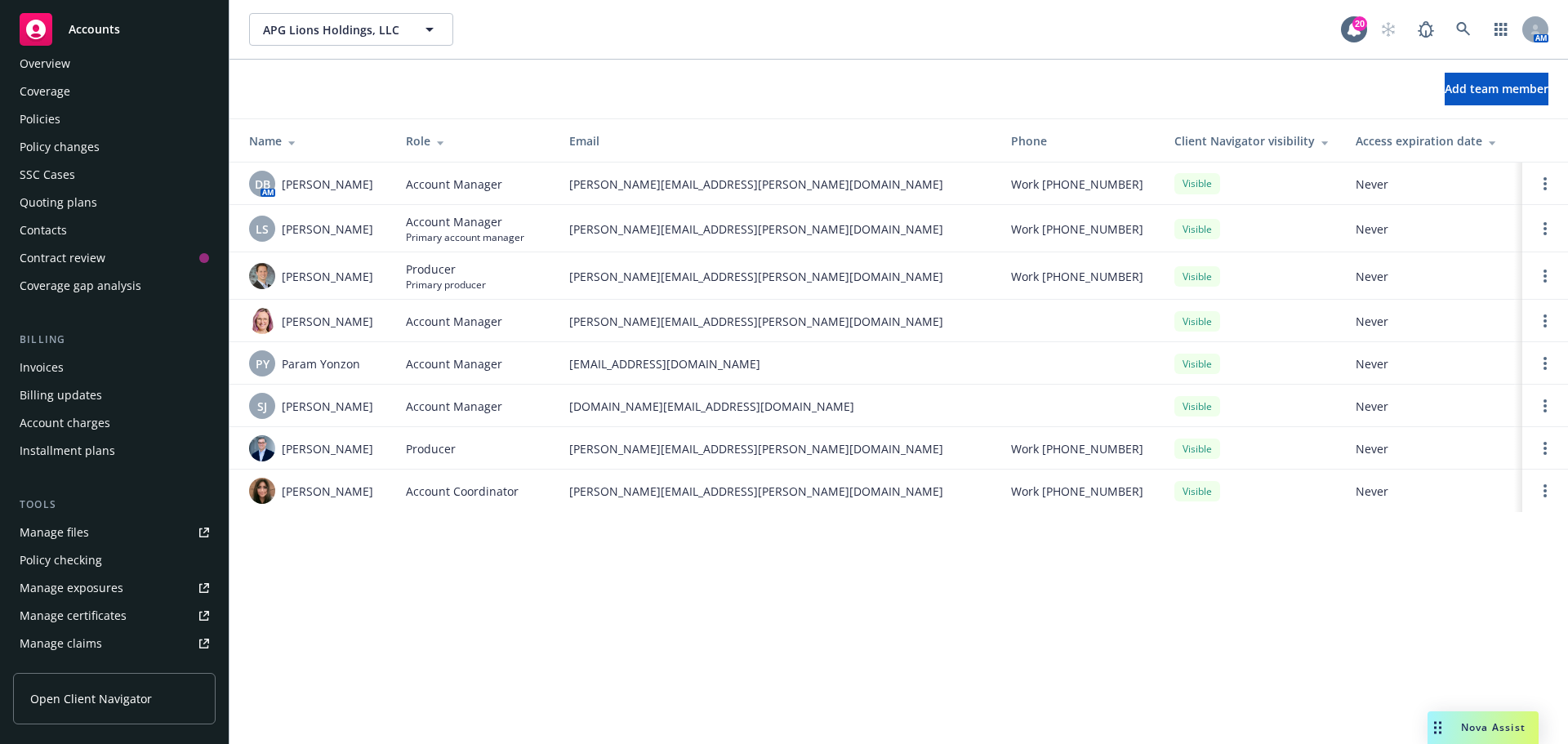
click at [39, 115] on div "Policies" at bounding box center [40, 119] width 41 height 27
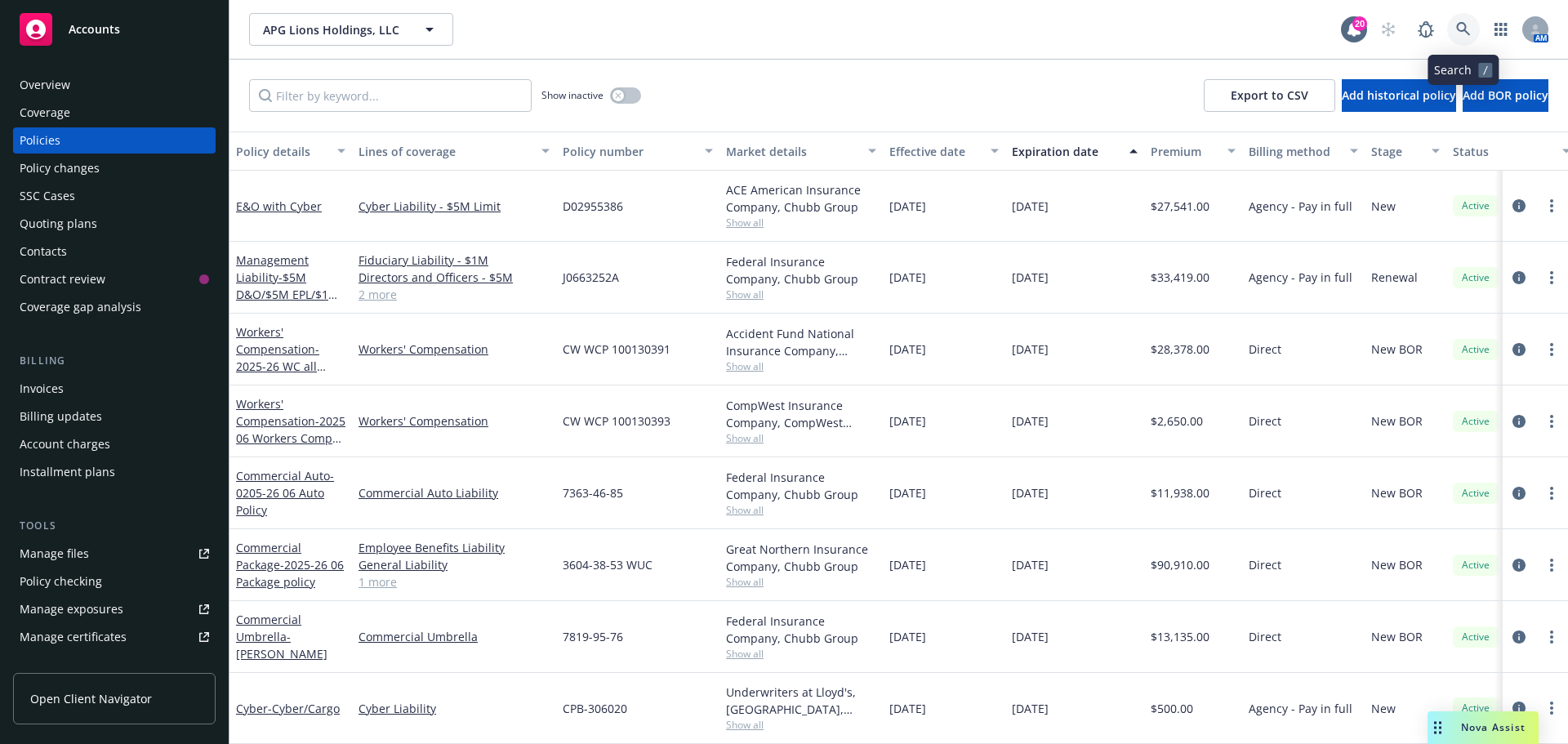
click at [1466, 27] on icon at bounding box center [1463, 28] width 14 height 14
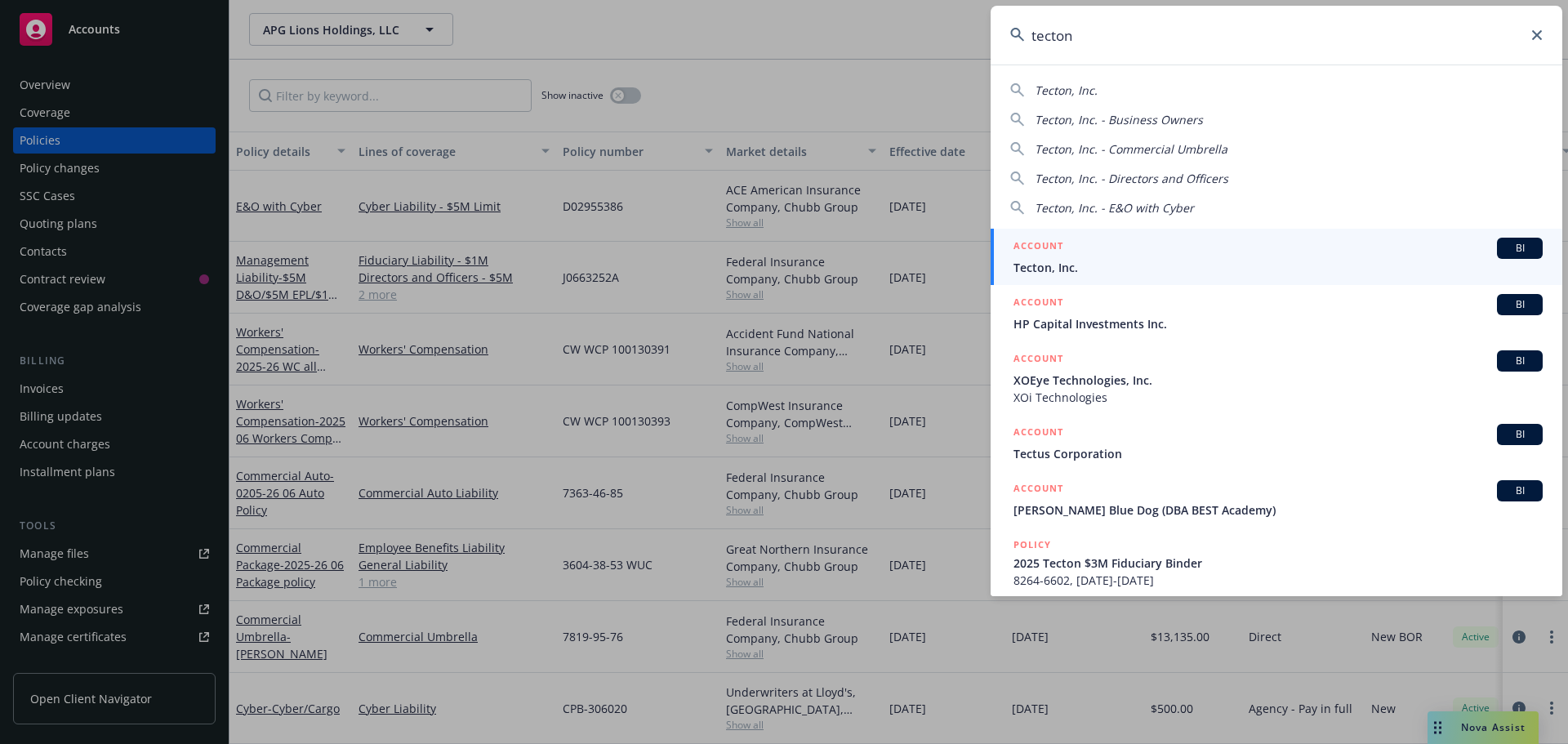
type input "tecton"
click at [1504, 242] on span "BI" at bounding box center [1519, 247] width 32 height 15
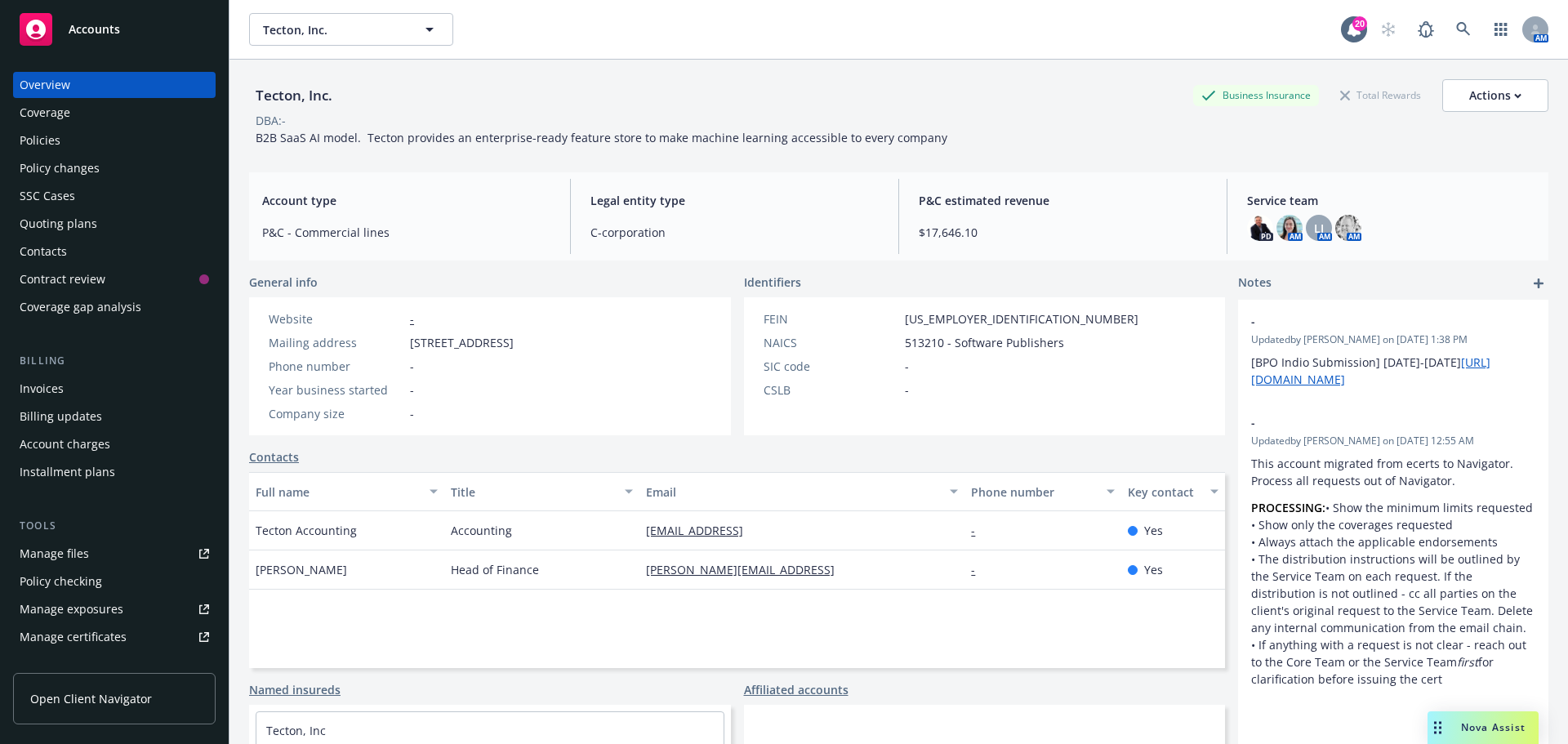
click at [28, 138] on div "Policies" at bounding box center [40, 140] width 41 height 27
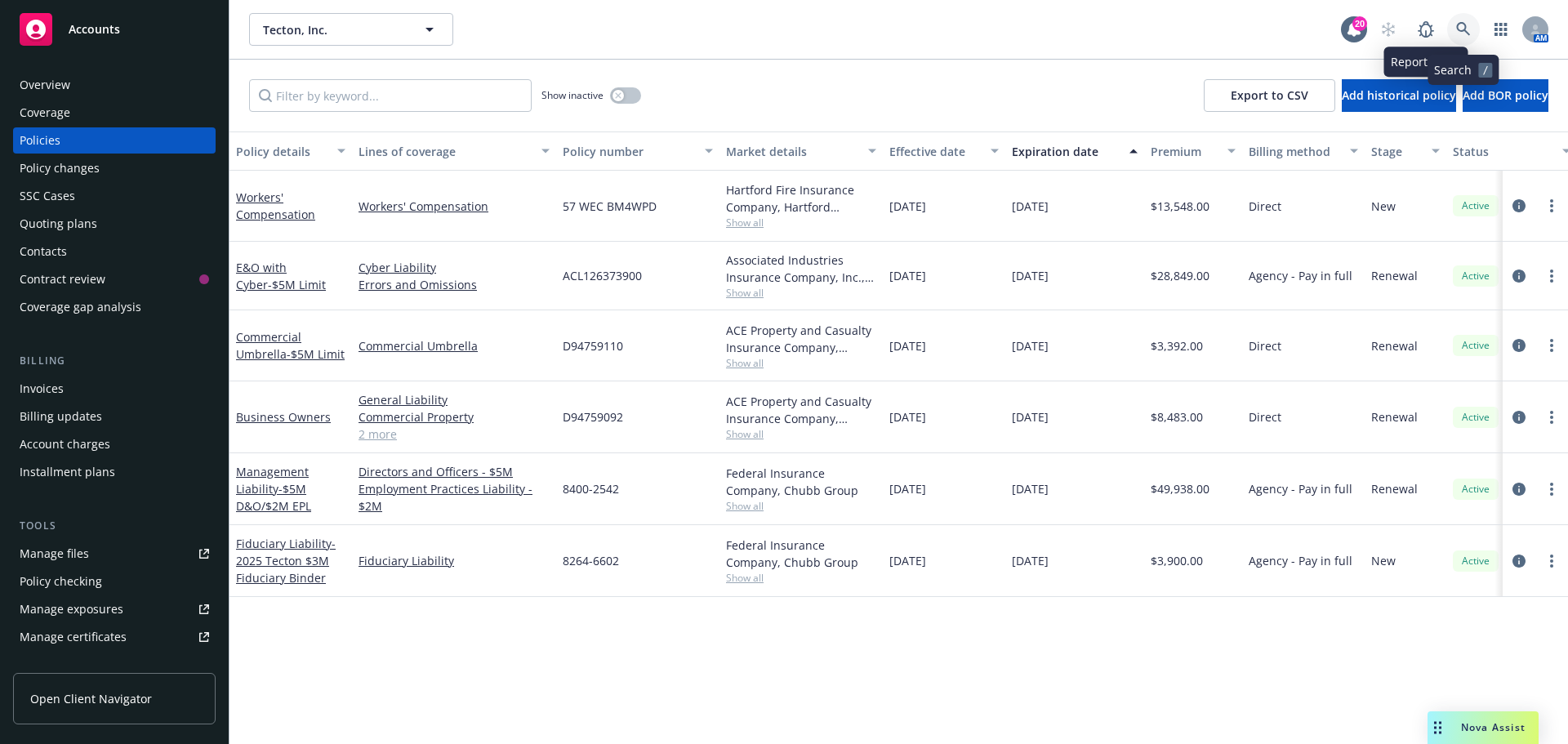
click at [1462, 22] on icon at bounding box center [1463, 28] width 15 height 15
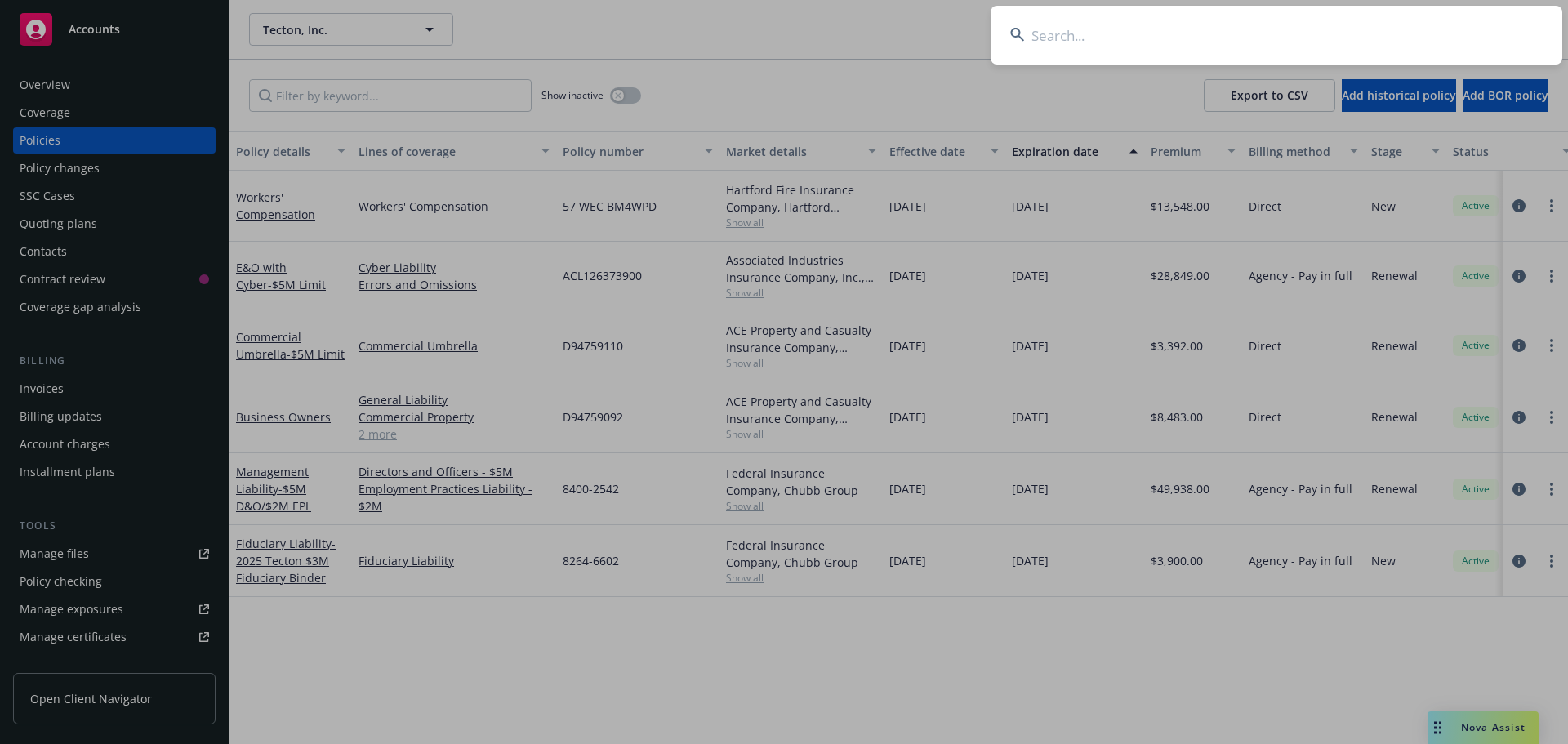
click at [1057, 33] on input at bounding box center [1276, 35] width 571 height 59
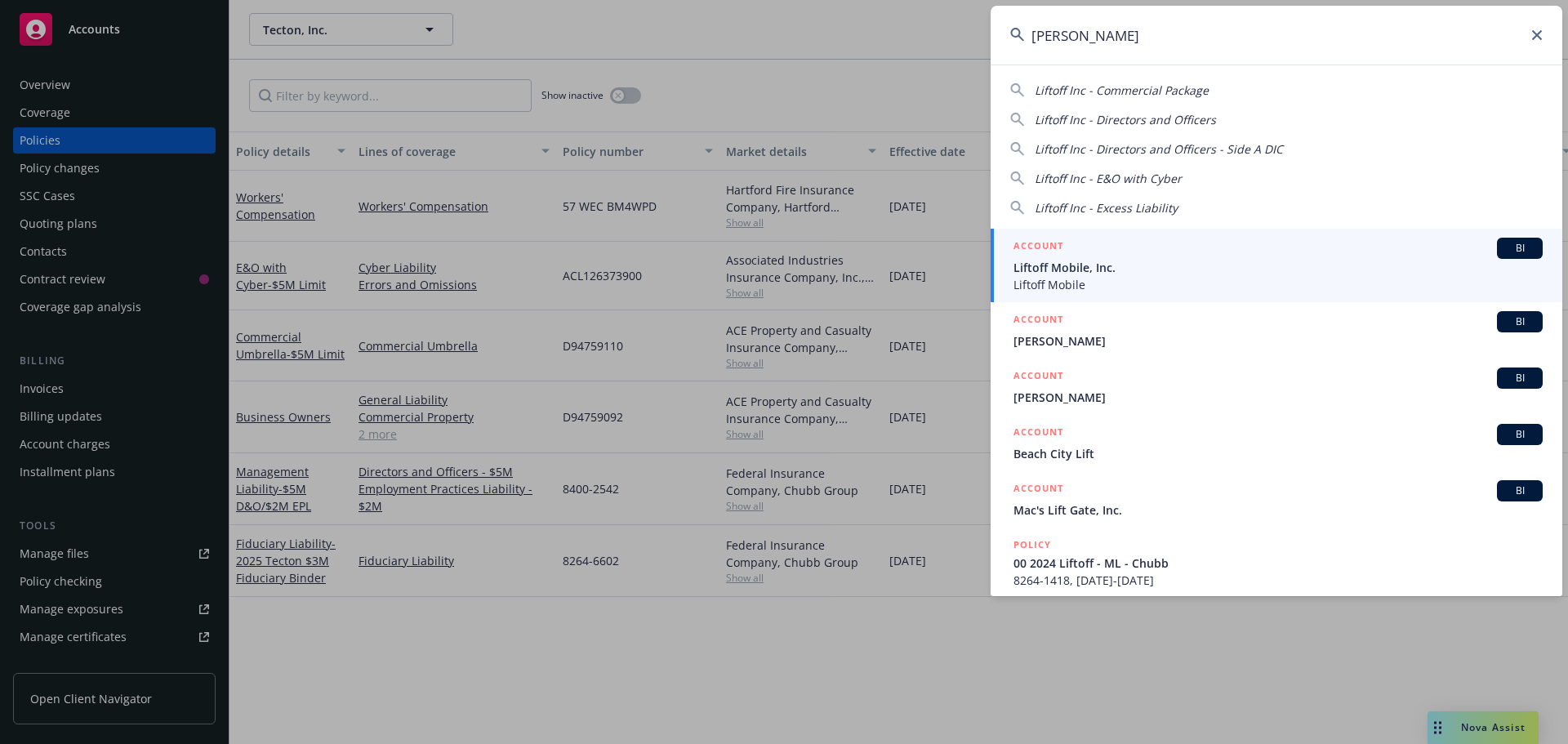
type input "[PERSON_NAME]"
click at [1506, 248] on span "BI" at bounding box center [1519, 247] width 32 height 15
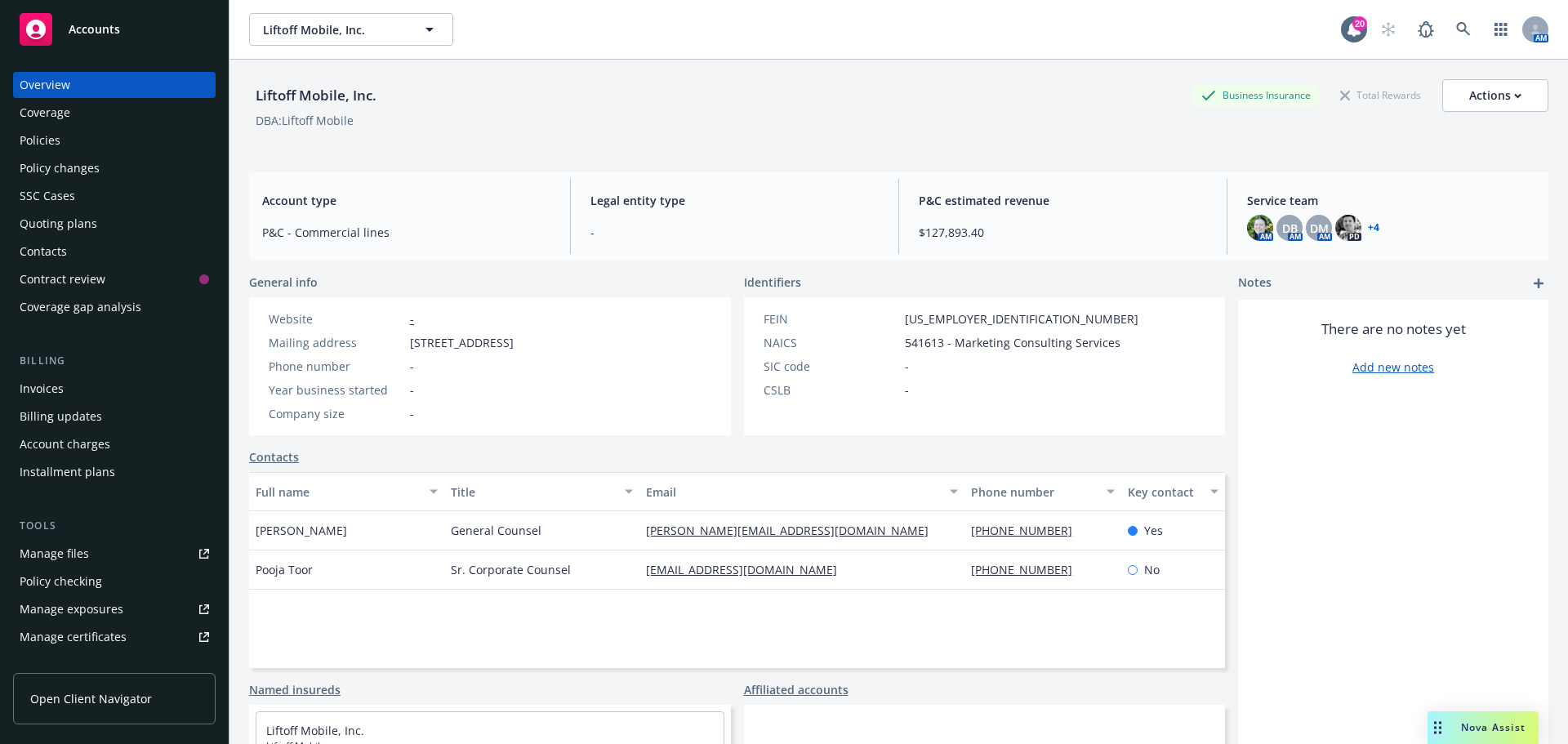
click at [57, 143] on div "Policies" at bounding box center [40, 140] width 41 height 27
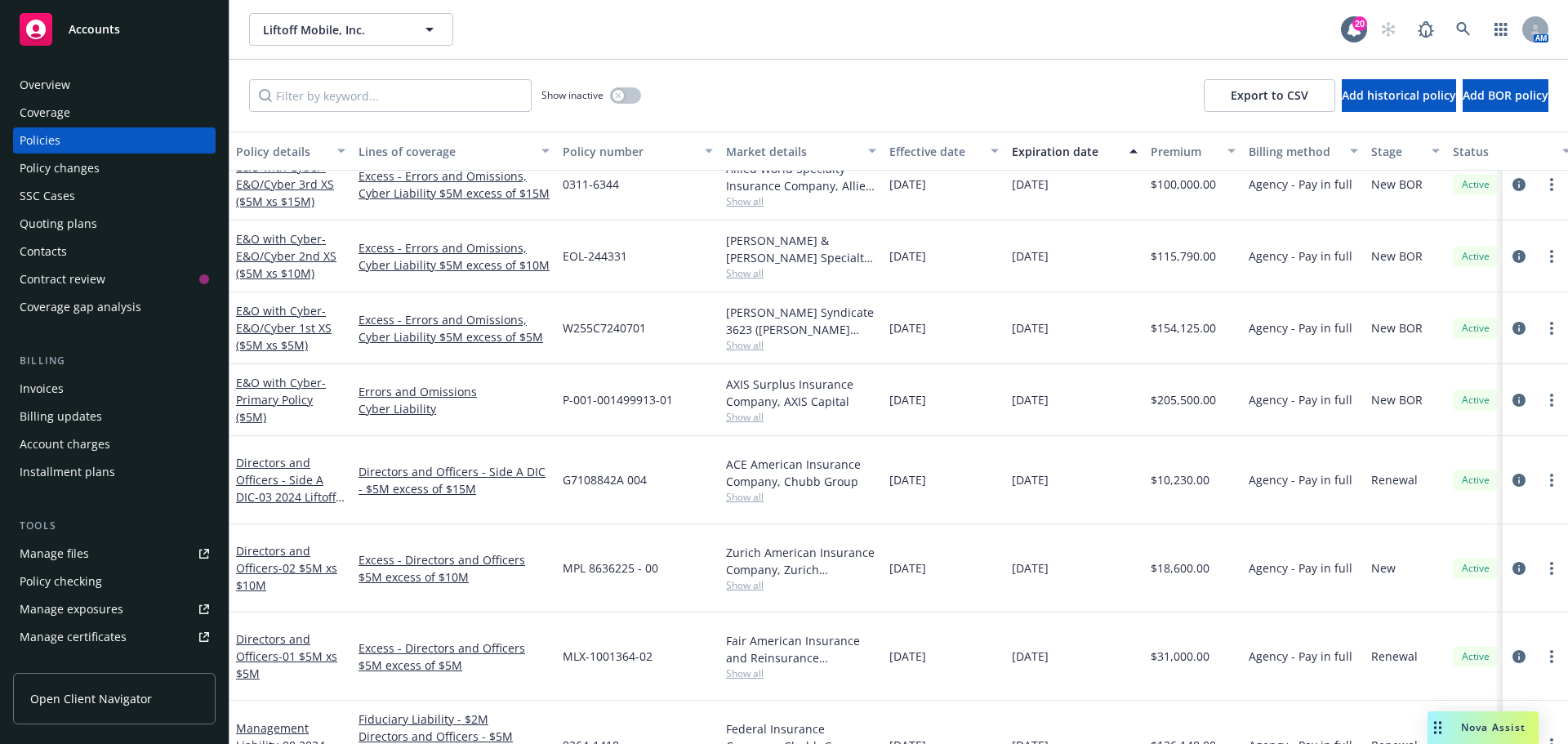
scroll to position [161, 0]
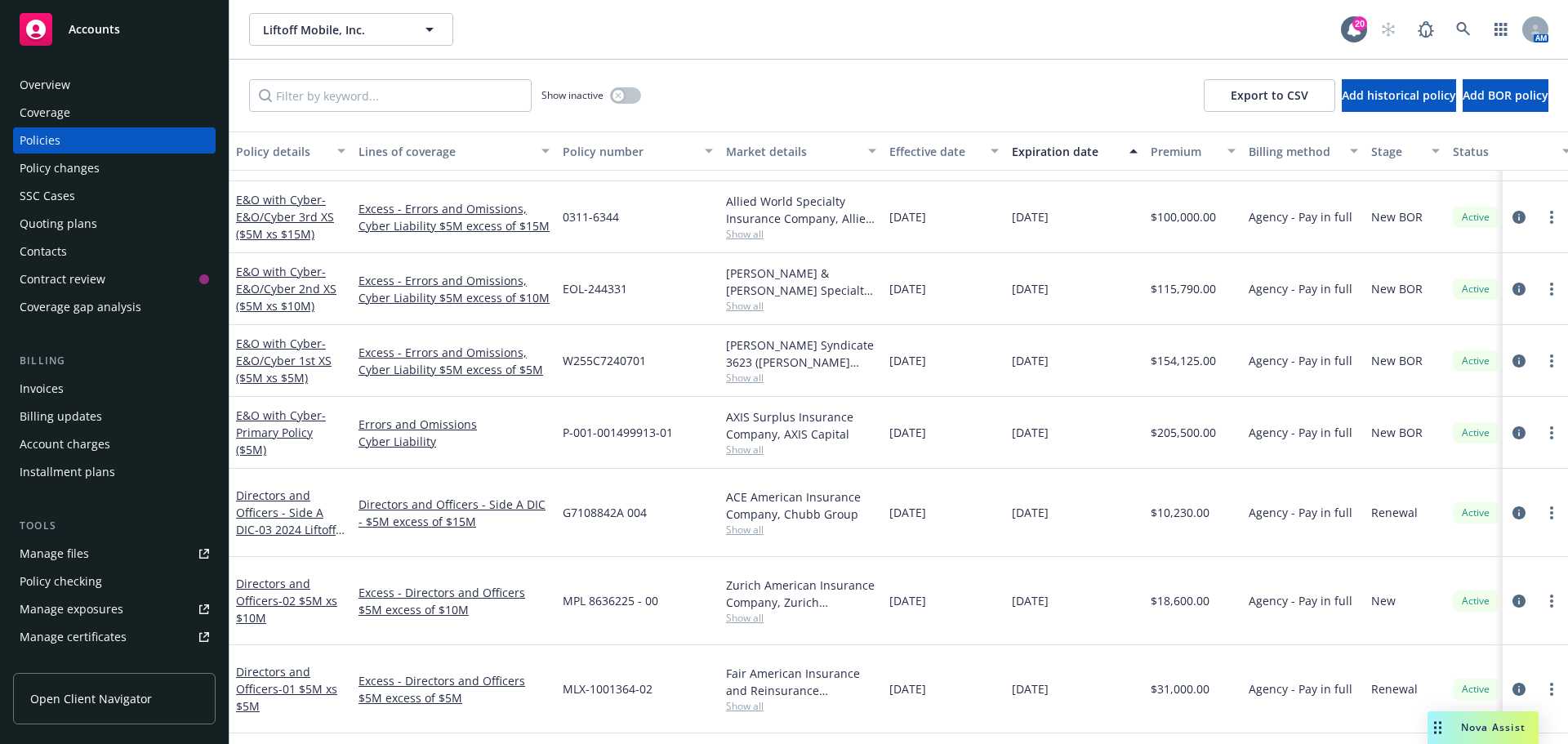
click at [47, 78] on div "Overview" at bounding box center [45, 84] width 51 height 27
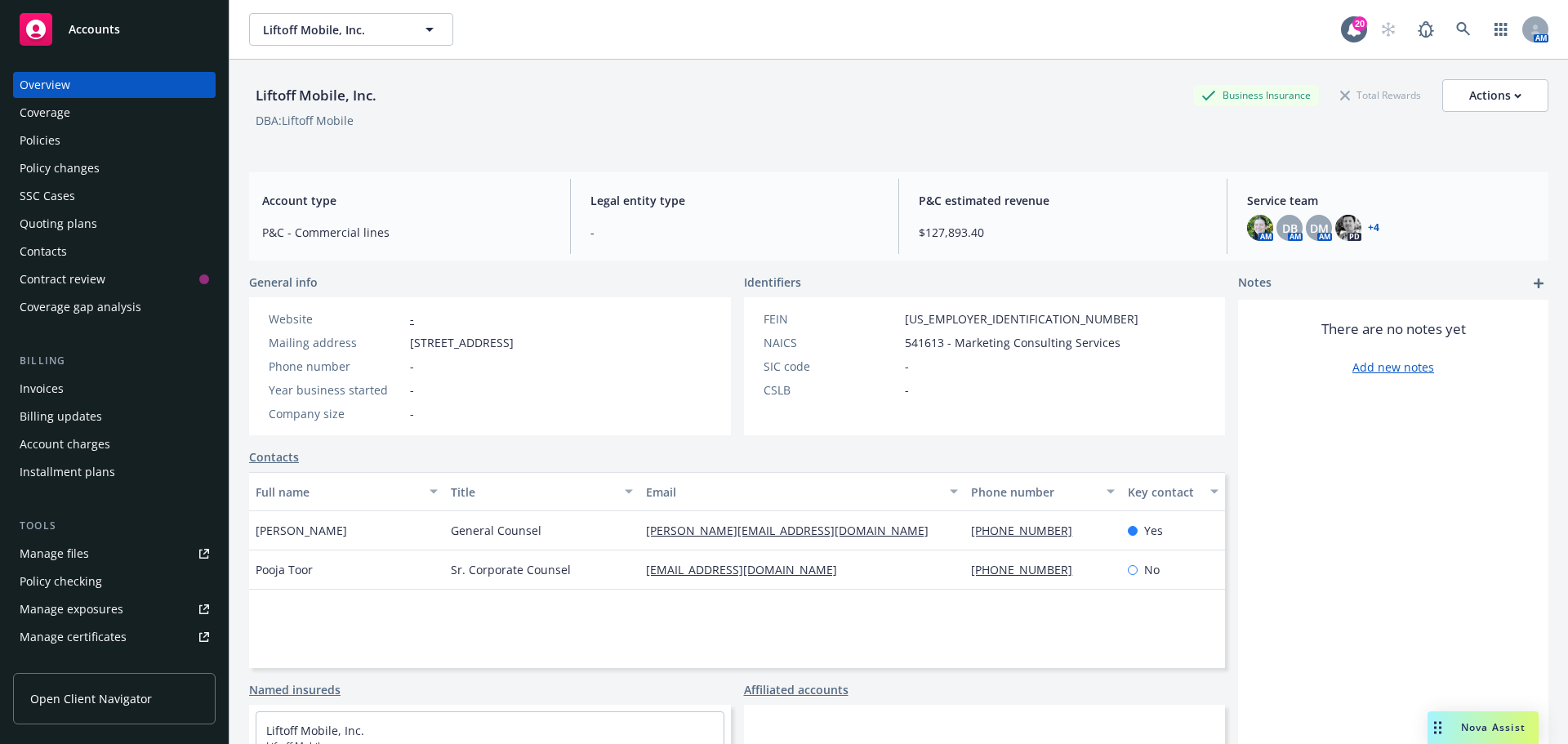
click at [1368, 226] on link "+ 4" at bounding box center [1374, 228] width 12 height 10
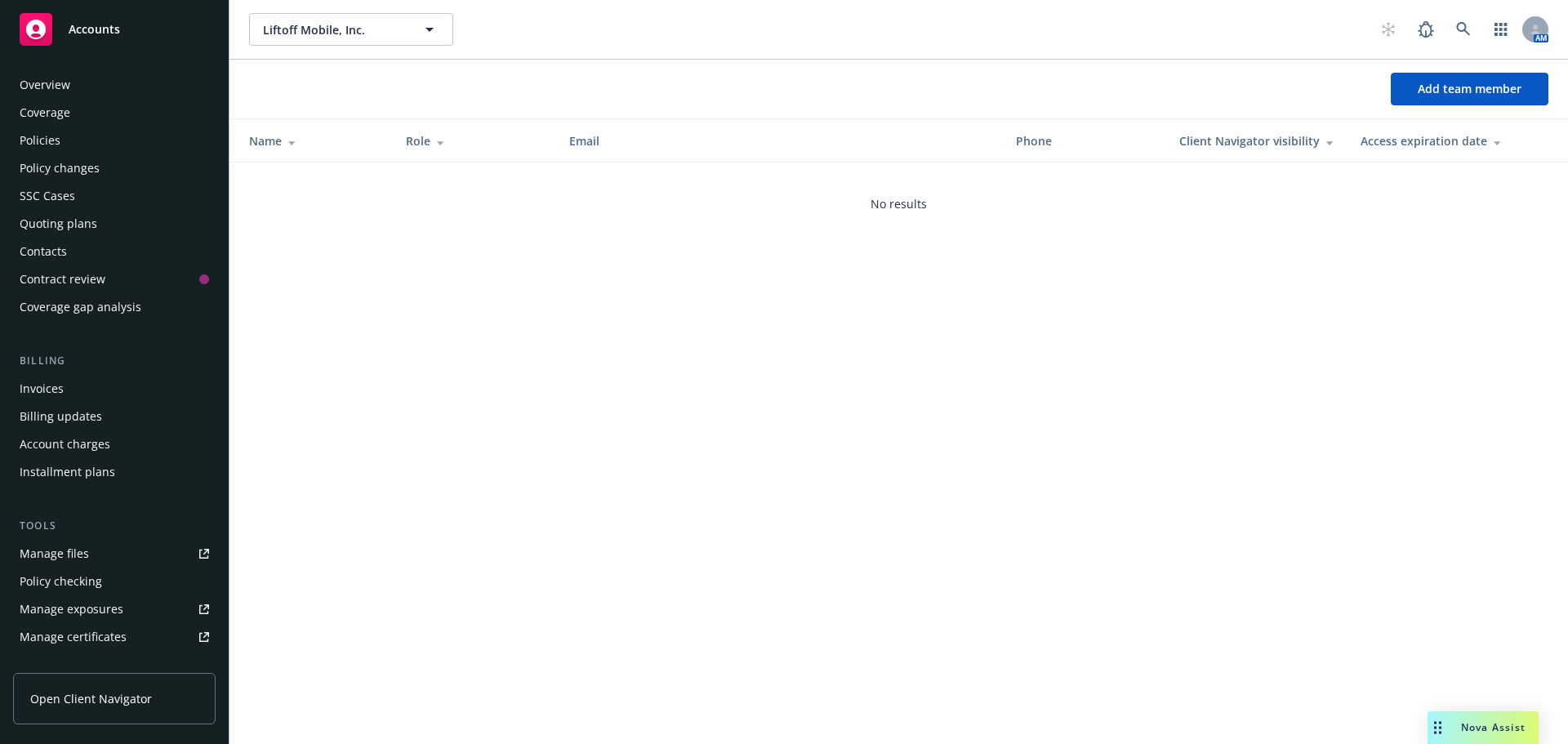
scroll to position [347, 0]
